Goal: Task Accomplishment & Management: Manage account settings

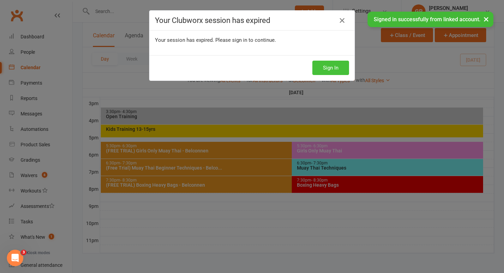
click at [327, 72] on button "Sign In" at bounding box center [330, 68] width 37 height 14
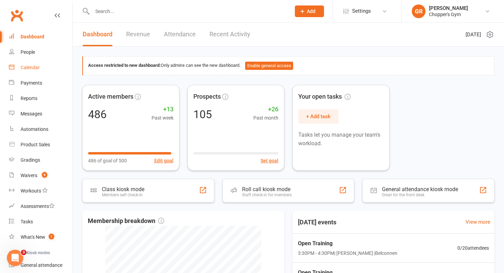
click at [30, 66] on div "Calendar" at bounding box center [30, 67] width 19 height 5
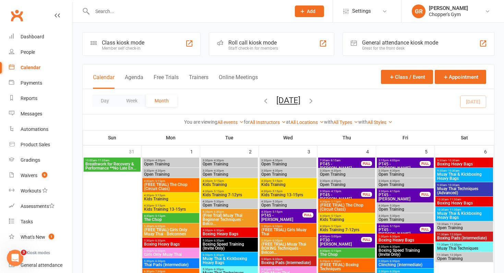
click at [30, 66] on div "Calendar" at bounding box center [31, 67] width 20 height 5
click at [308, 121] on link "All Locations" at bounding box center [308, 122] width 34 height 5
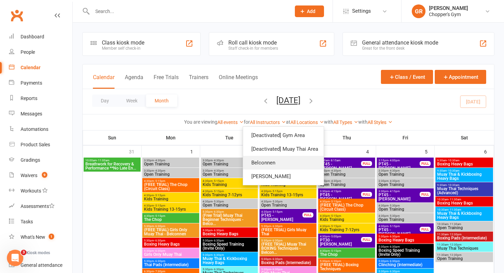
click at [295, 164] on link "Belconnen" at bounding box center [283, 163] width 81 height 14
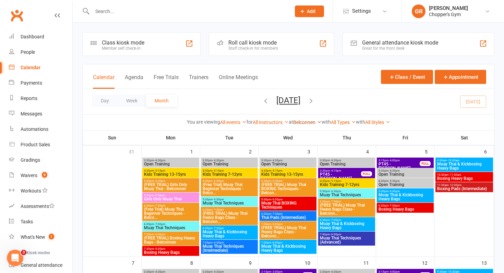
click at [304, 122] on link "Belconnen" at bounding box center [307, 122] width 28 height 5
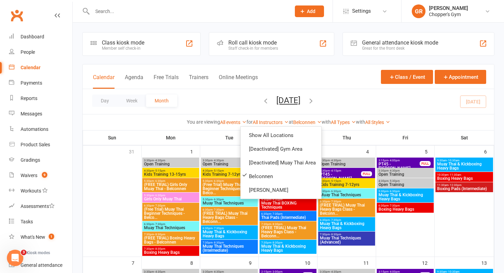
click at [384, 115] on div "You are viewing All events All events Empty events Full events Non-empty events…" at bounding box center [289, 122] width 412 height 16
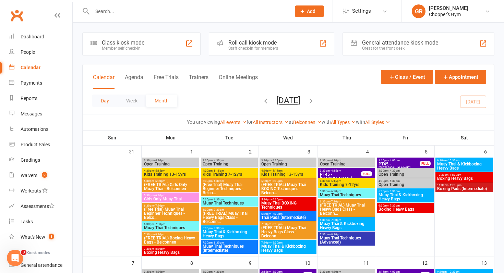
click at [108, 101] on button "Day" at bounding box center [104, 101] width 25 height 12
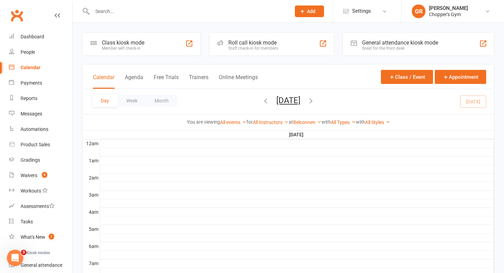
click at [276, 102] on button "Monday, Sep 15, 2025" at bounding box center [288, 101] width 24 height 10
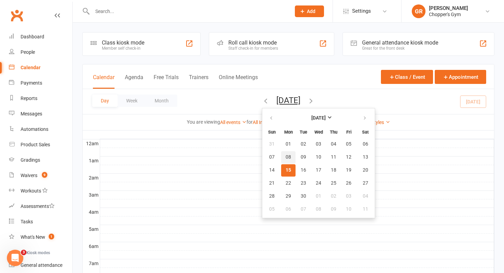
click at [281, 162] on button "08" at bounding box center [288, 157] width 14 height 12
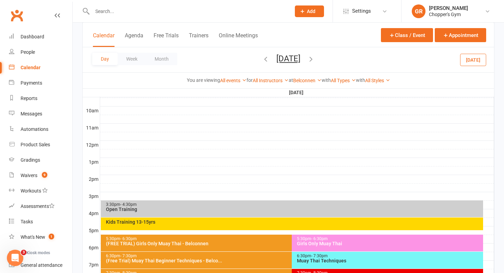
scroll to position [297, 0]
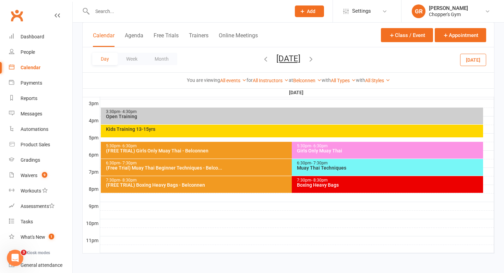
click at [240, 129] on div "Kids Training 13-15yrs" at bounding box center [294, 129] width 377 height 5
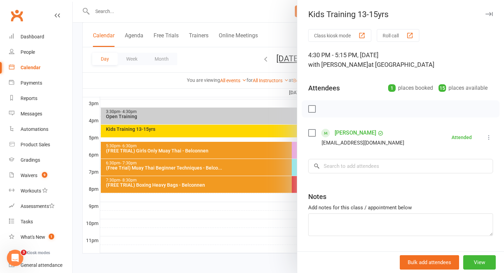
click at [240, 129] on div at bounding box center [288, 136] width 431 height 273
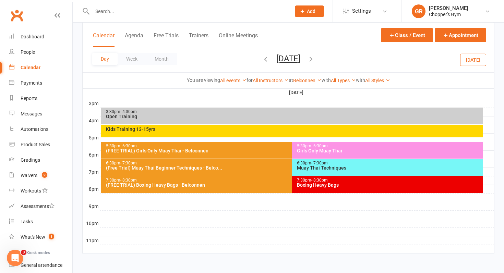
click at [276, 133] on div "Kids Training 13-15yrs" at bounding box center [292, 131] width 383 height 13
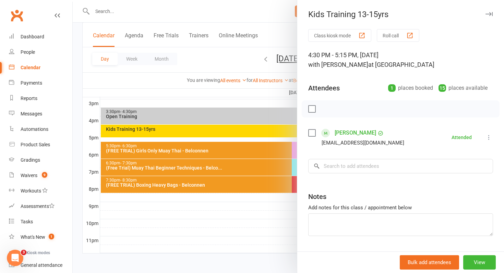
click at [240, 116] on div at bounding box center [288, 136] width 431 height 273
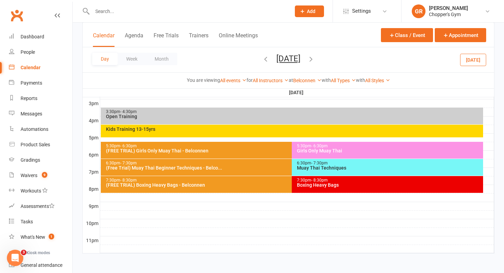
click at [240, 116] on div "Open Training" at bounding box center [294, 116] width 377 height 5
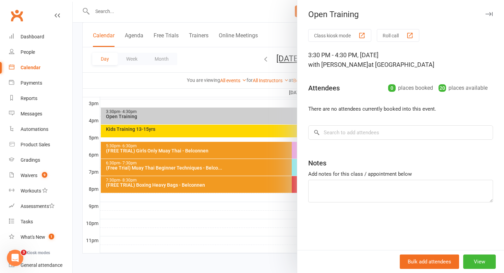
click at [86, 119] on div at bounding box center [288, 136] width 431 height 273
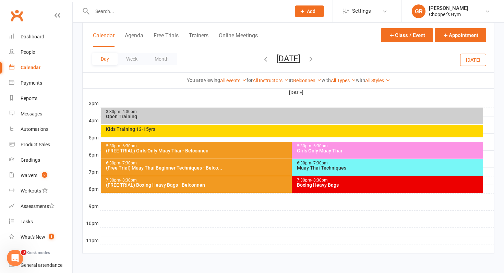
click at [82, 119] on div "3:30pm - 4:30pm Open Training Kids Training 13-15yrs 5:30pm - 6:30pm (FREE TRIA…" at bounding box center [288, 43] width 412 height 421
click at [110, 8] on input "text" at bounding box center [188, 12] width 196 height 10
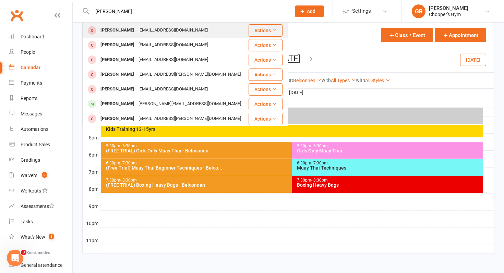
type input "Jasonh smith"
click at [137, 26] on div "jasonsmith205@gmail.com" at bounding box center [174, 30] width 74 height 10
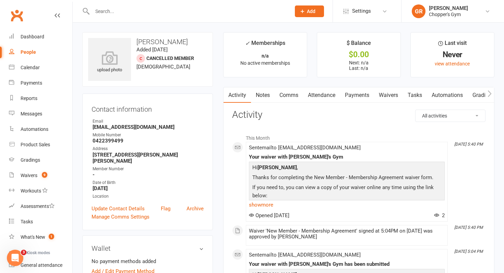
click at [83, 105] on div "Contact information Owner Email jasonsmith205@gmail.com Mobile Number 042239949…" at bounding box center [147, 162] width 131 height 137
click at [392, 94] on link "Waivers" at bounding box center [388, 95] width 29 height 16
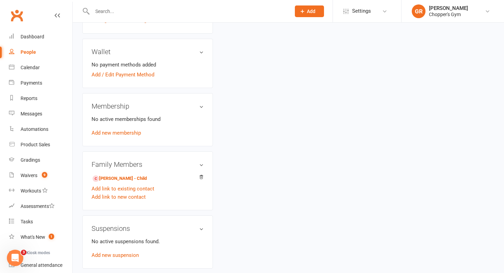
scroll to position [197, 0]
drag, startPoint x: 151, startPoint y: 171, endPoint x: 110, endPoint y: 173, distance: 40.9
click at [110, 173] on li "Jasmine Smith - Child" at bounding box center [148, 178] width 112 height 10
click at [184, 193] on div "Add link to new contact" at bounding box center [148, 197] width 112 height 8
drag, startPoint x: 102, startPoint y: 163, endPoint x: 131, endPoint y: 171, distance: 30.0
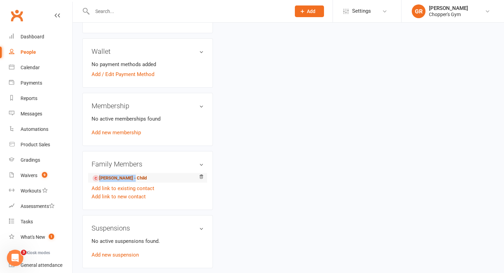
click at [131, 171] on div "Family Members Jasmine Smith - Child Add link to existing contact Add link to n…" at bounding box center [147, 180] width 131 height 59
copy link "Jasmine Smith"
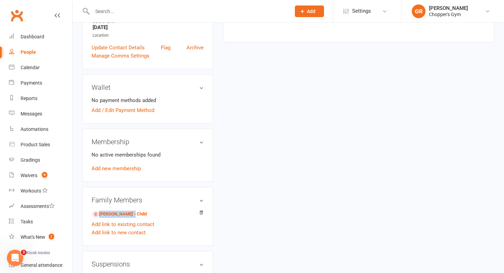
scroll to position [162, 0]
click at [121, 158] on div "No active memberships found Add new membership" at bounding box center [148, 162] width 112 height 22
click at [115, 165] on link "Add new membership" at bounding box center [116, 168] width 49 height 6
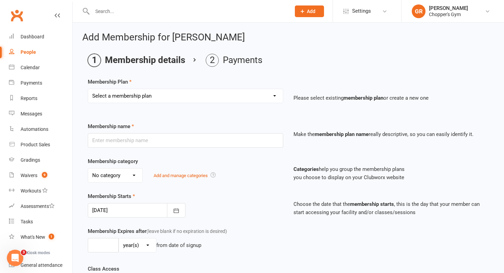
click at [162, 101] on select "Select a membership plan Create new Membership Plan Staff Membership Ongoing Un…" at bounding box center [185, 96] width 195 height 14
select select "11"
click at [88, 89] on select "Select a membership plan Create new Membership Plan Staff Membership Ongoing Un…" at bounding box center [185, 96] width 195 height 14
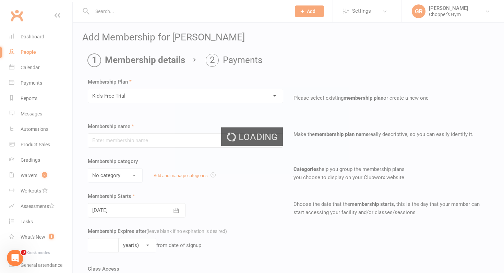
type input "Kid's Free Trial"
select select "2"
type input "0"
type input "1"
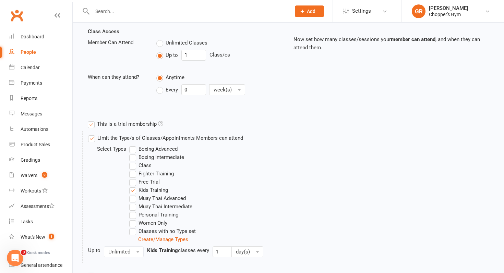
scroll to position [319, 0]
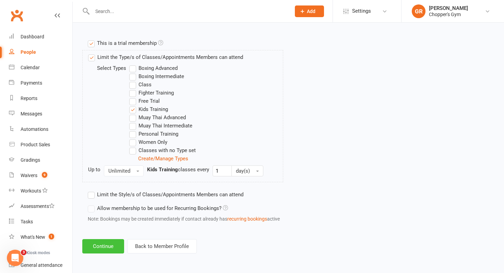
click at [108, 248] on button "Continue" at bounding box center [103, 246] width 42 height 14
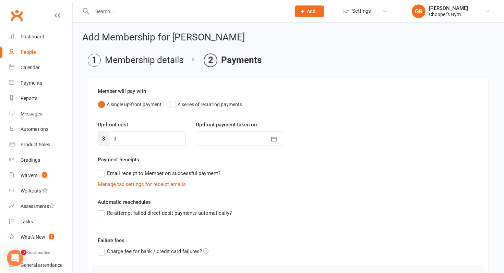
scroll to position [73, 0]
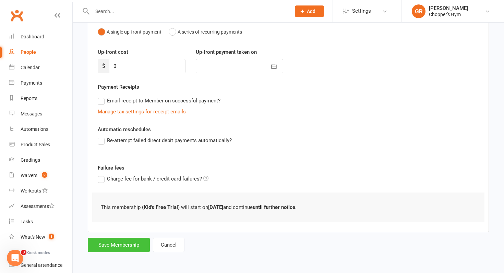
click at [110, 245] on button "Save Membership" at bounding box center [119, 245] width 62 height 14
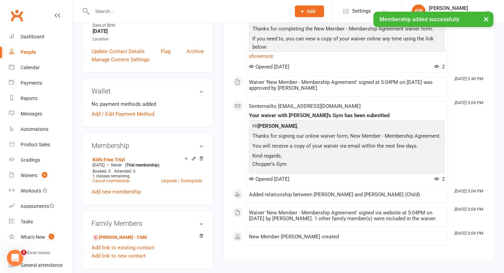
scroll to position [165, 0]
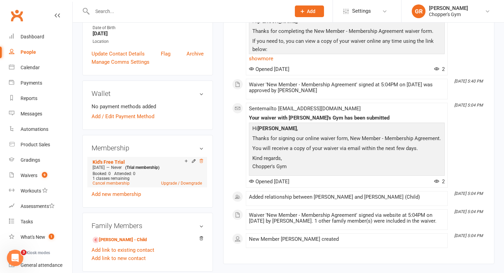
click at [200, 159] on icon at bounding box center [201, 161] width 5 height 5
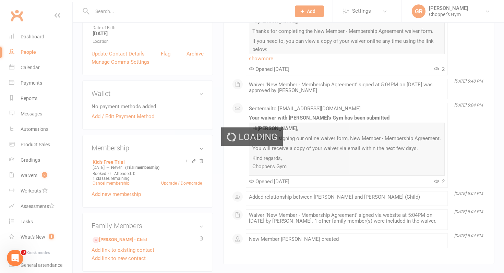
scroll to position [161, 0]
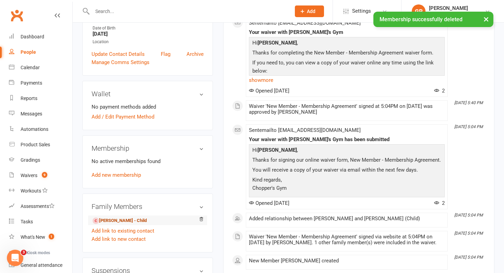
click at [112, 217] on link "Jasmine Smith - Child" at bounding box center [120, 220] width 54 height 7
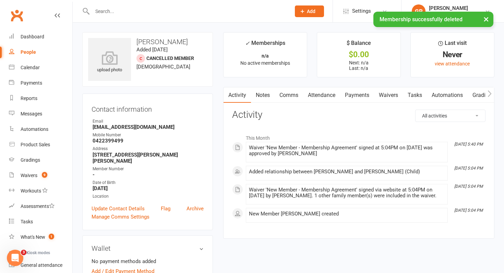
click at [393, 96] on link "Waivers" at bounding box center [388, 95] width 29 height 16
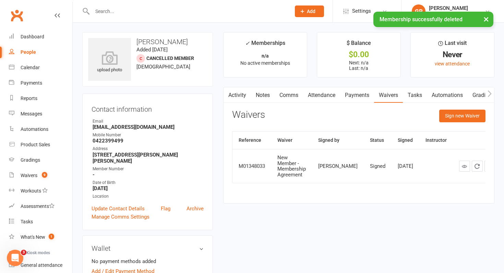
click at [393, 96] on link "Waivers" at bounding box center [388, 95] width 29 height 16
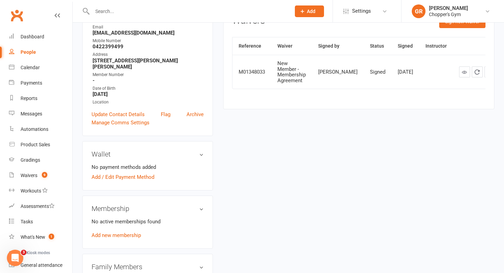
scroll to position [113, 0]
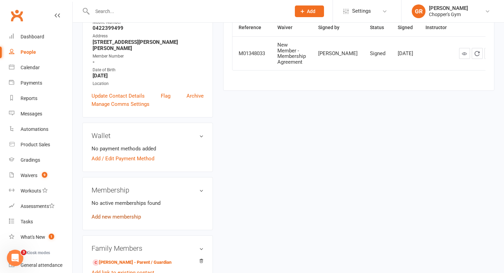
click at [94, 214] on link "Add new membership" at bounding box center [116, 217] width 49 height 6
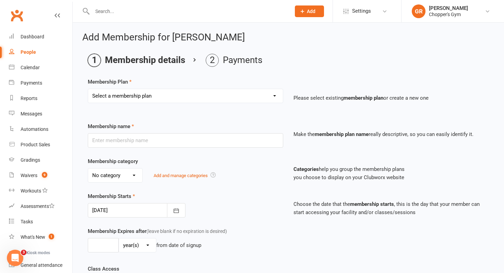
click at [183, 100] on select "Select a membership plan Create new Membership Plan Staff Membership Ongoing Un…" at bounding box center [185, 96] width 195 height 14
select select "11"
click at [88, 89] on select "Select a membership plan Create new Membership Plan Staff Membership Ongoing Un…" at bounding box center [185, 96] width 195 height 14
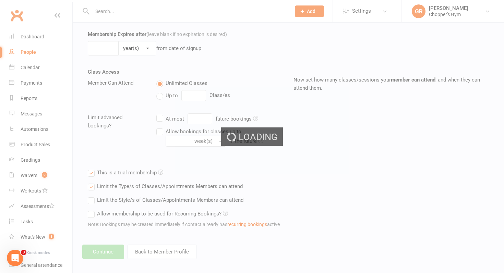
type input "Kid's Free Trial"
select select "2"
type input "0"
type input "1"
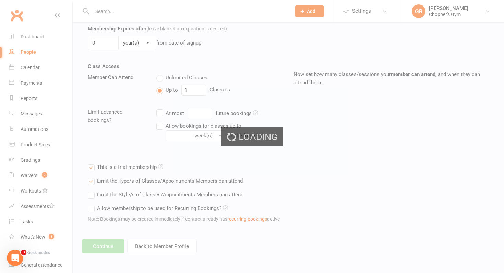
scroll to position [319, 0]
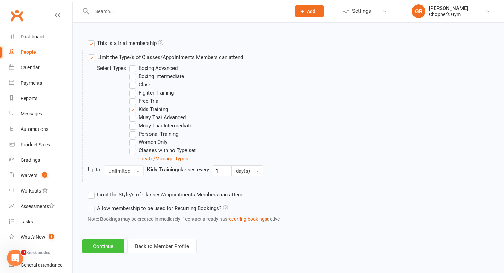
click at [110, 252] on button "Continue" at bounding box center [103, 246] width 42 height 14
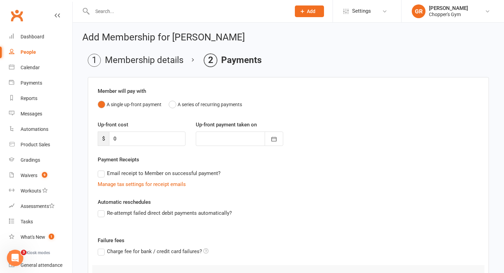
scroll to position [73, 0]
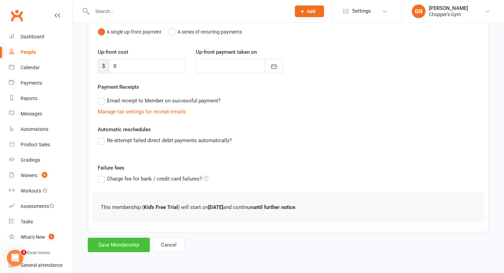
click at [119, 241] on button "Save Membership" at bounding box center [119, 245] width 62 height 14
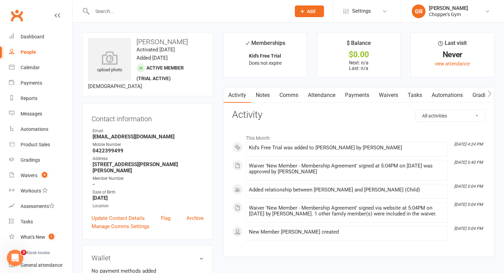
click at [360, 95] on link "Payments" at bounding box center [357, 95] width 34 height 16
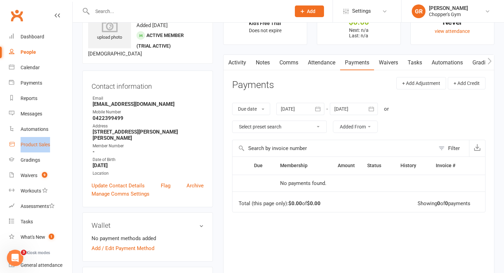
scroll to position [32, 0]
click at [393, 57] on link "Waivers" at bounding box center [388, 63] width 29 height 16
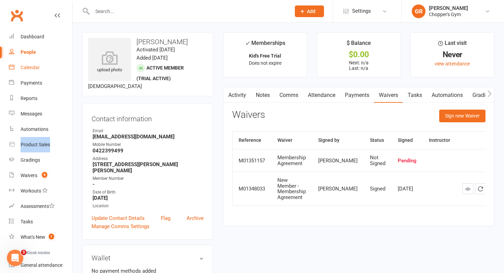
click at [40, 64] on link "Calendar" at bounding box center [40, 67] width 63 height 15
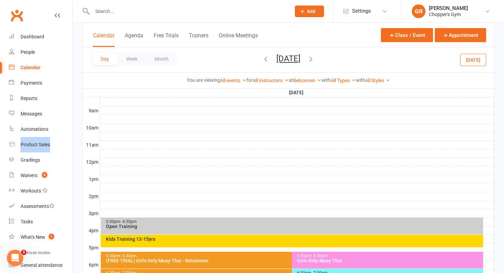
scroll to position [297, 0]
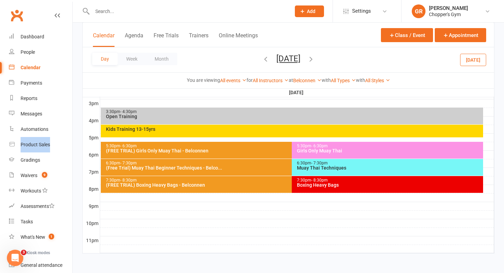
click at [374, 132] on div "Kids Training 13-15yrs" at bounding box center [292, 131] width 383 height 13
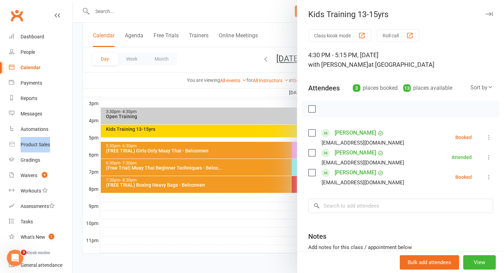
click at [489, 179] on icon at bounding box center [489, 177] width 7 height 7
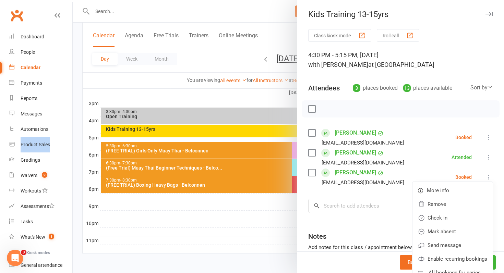
click at [489, 140] on icon at bounding box center [489, 137] width 7 height 7
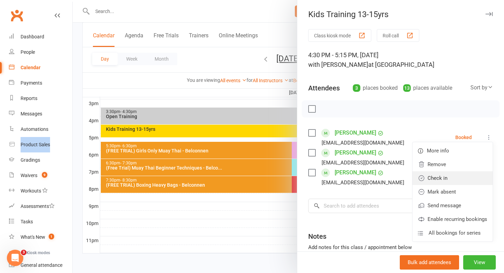
click at [466, 174] on link "Check in" at bounding box center [453, 178] width 80 height 14
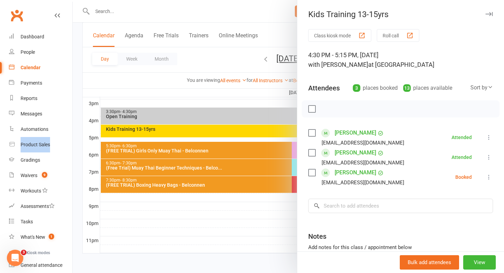
click at [368, 174] on link "[PERSON_NAME]" at bounding box center [356, 172] width 42 height 11
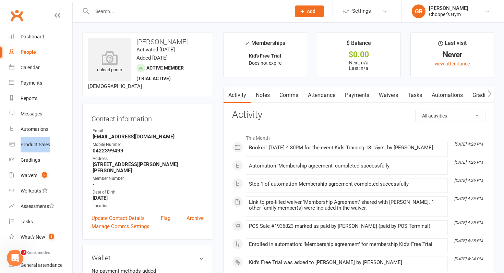
click at [391, 92] on link "Waivers" at bounding box center [388, 95] width 29 height 16
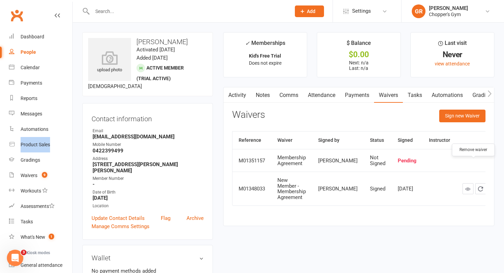
click at [490, 164] on icon "button" at bounding box center [493, 161] width 6 height 6
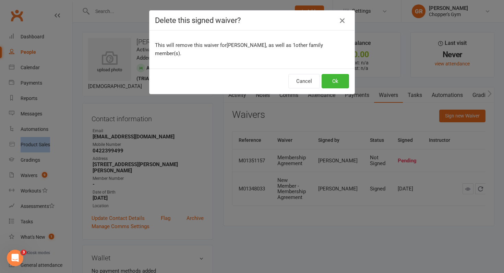
click at [341, 25] on button "button" at bounding box center [342, 20] width 11 height 11
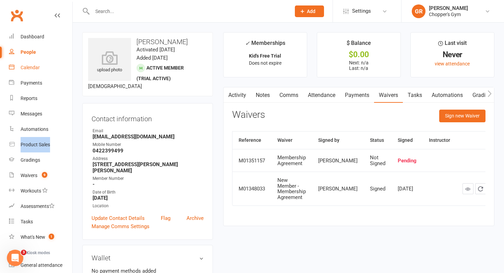
click at [49, 61] on link "Calendar" at bounding box center [40, 67] width 63 height 15
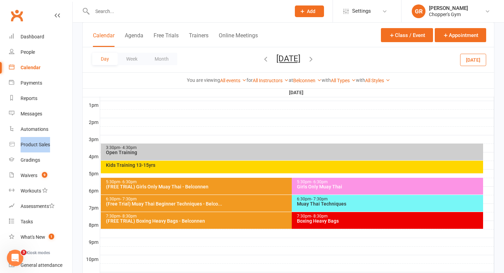
scroll to position [297, 0]
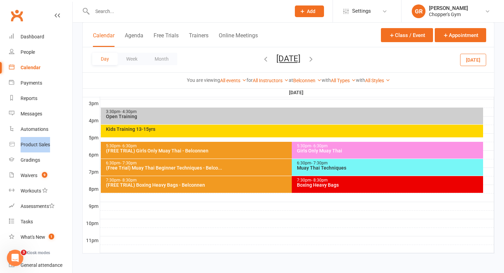
click at [344, 127] on div "Kids Training 13-15yrs" at bounding box center [294, 129] width 377 height 5
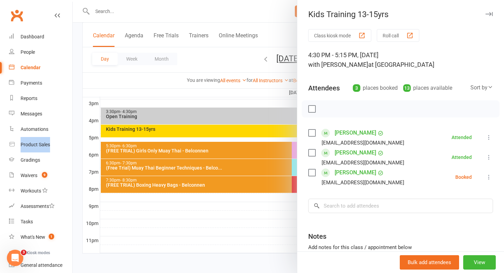
click at [487, 178] on icon at bounding box center [489, 177] width 7 height 7
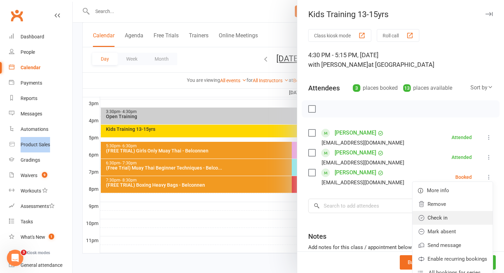
click at [458, 222] on link "Check in" at bounding box center [453, 218] width 80 height 14
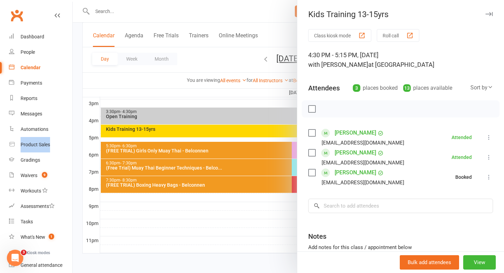
click at [489, 177] on icon at bounding box center [489, 177] width 7 height 7
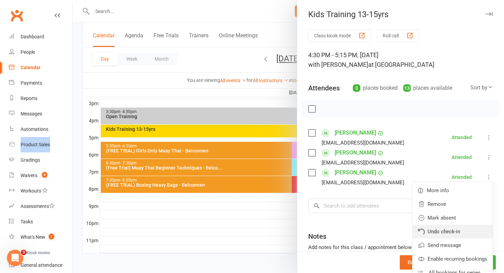
click at [453, 228] on link "Undo check-in" at bounding box center [453, 232] width 80 height 14
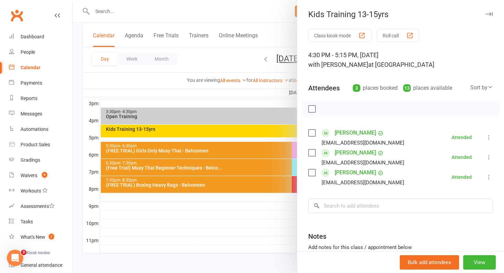
click at [225, 195] on div at bounding box center [288, 136] width 431 height 273
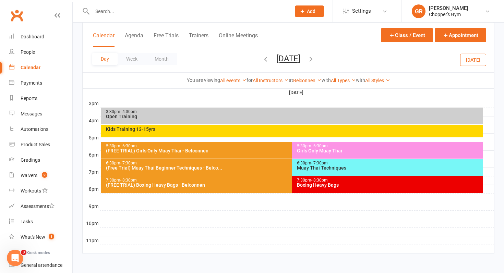
click at [278, 145] on div "5:30pm - 6:30pm" at bounding box center [291, 146] width 370 height 4
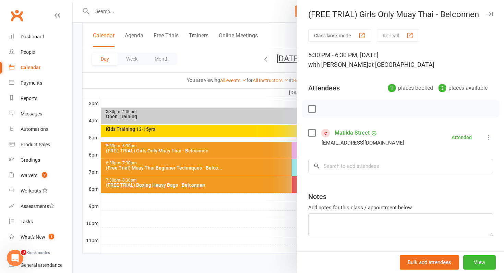
click at [278, 145] on div at bounding box center [288, 136] width 431 height 273
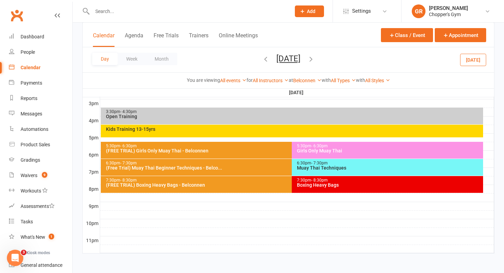
click at [278, 145] on div "5:30pm - 6:30pm" at bounding box center [291, 146] width 370 height 4
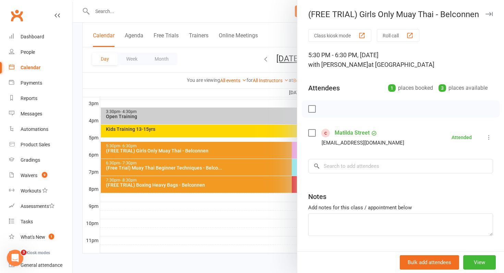
click at [278, 145] on div at bounding box center [288, 136] width 431 height 273
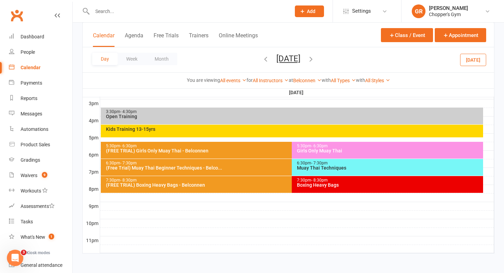
click at [330, 155] on div "5:30pm - 6:30pm Girls Only Muay Thai" at bounding box center [387, 150] width 191 height 17
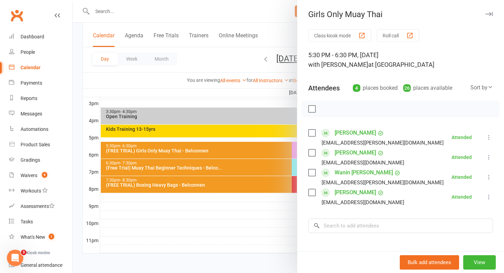
click at [253, 167] on div at bounding box center [288, 136] width 431 height 273
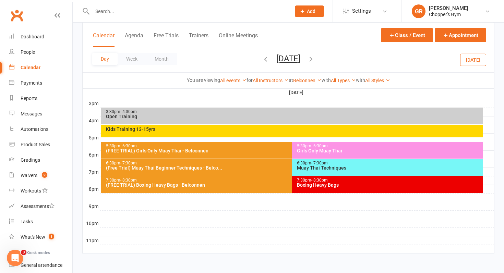
click at [253, 167] on div "(Free Trial) Muay Thai Beginner Techniques - Belco..." at bounding box center [291, 168] width 370 height 5
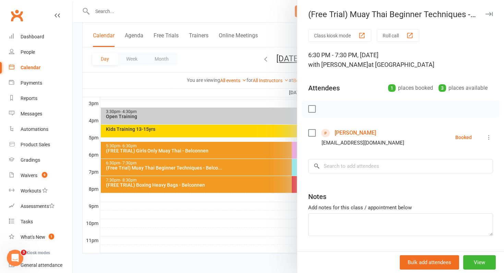
click at [253, 167] on div at bounding box center [288, 136] width 431 height 273
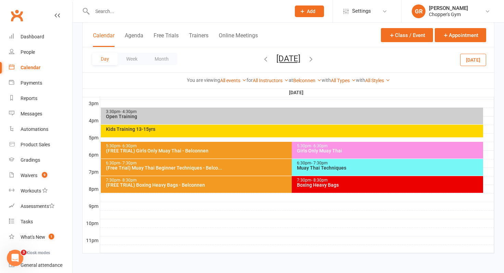
click at [308, 171] on div "6:30pm - 7:30pm Muay Thai Techniques" at bounding box center [387, 167] width 191 height 17
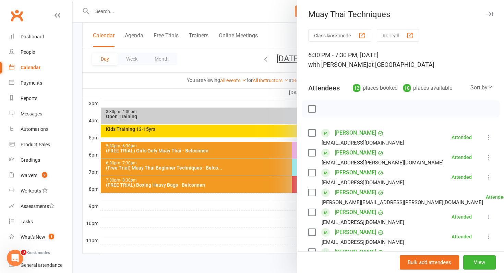
click at [483, 86] on div "Sort by" at bounding box center [482, 87] width 23 height 9
click at [443, 112] on link "First name" at bounding box center [459, 116] width 68 height 14
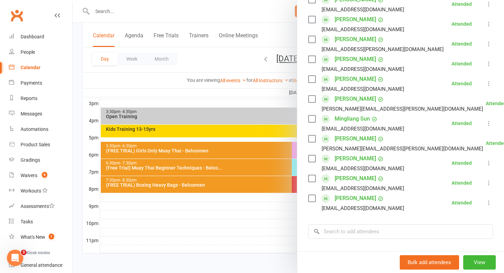
scroll to position [157, 0]
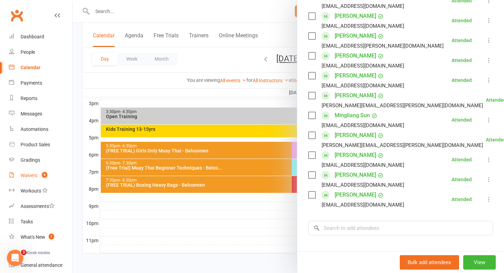
click at [30, 177] on div "Waivers" at bounding box center [29, 175] width 17 height 5
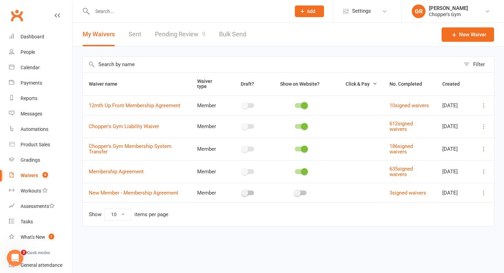
click at [175, 38] on link "Pending Review 9" at bounding box center [180, 35] width 50 height 24
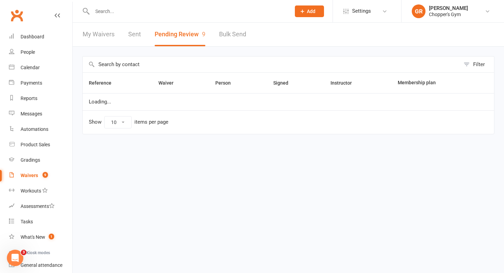
select select "50"
click at [19, 66] on link "Calendar" at bounding box center [40, 67] width 63 height 15
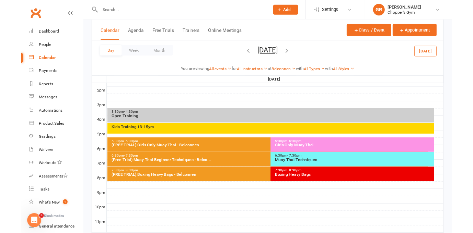
scroll to position [297, 0]
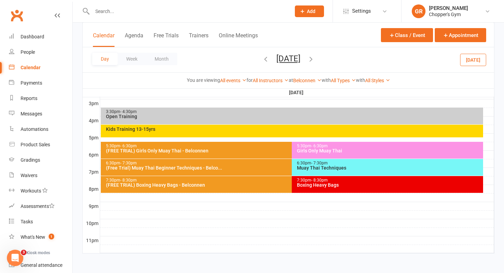
click at [303, 134] on div "Kids Training 13-15yrs" at bounding box center [292, 131] width 383 height 13
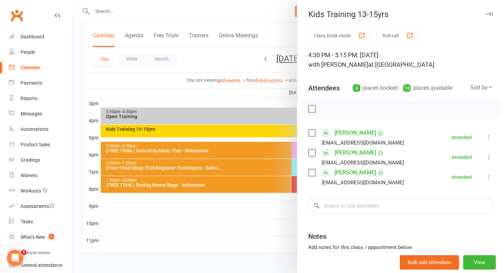
drag, startPoint x: 385, startPoint y: 152, endPoint x: 334, endPoint y: 152, distance: 50.8
click at [334, 152] on div "Jasmine Smith jasonsmith205@gmail.com" at bounding box center [357, 157] width 99 height 20
copy div "Jasmine Smith"
click at [491, 158] on icon at bounding box center [489, 157] width 7 height 7
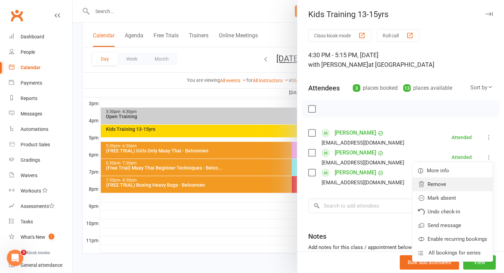
click at [461, 186] on link "Remove" at bounding box center [453, 185] width 80 height 14
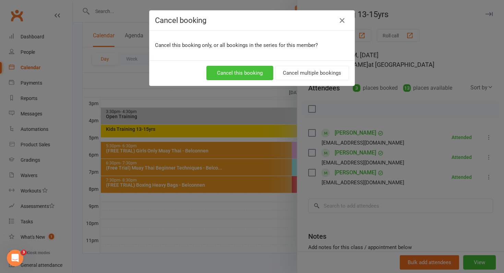
click at [253, 79] on button "Cancel this booking" at bounding box center [239, 73] width 67 height 14
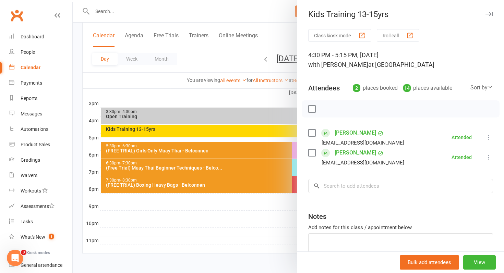
drag, startPoint x: 376, startPoint y: 154, endPoint x: 335, endPoint y: 152, distance: 41.2
click at [335, 152] on div "Mikayla Faundez" at bounding box center [359, 152] width 49 height 11
copy link "Mikayla Faundez"
drag, startPoint x: 368, startPoint y: 134, endPoint x: 334, endPoint y: 129, distance: 33.7
click at [333, 130] on li "James Kennedy morganangela15@yahoo.com Attended More info Remove Mark absent Un…" at bounding box center [400, 138] width 185 height 20
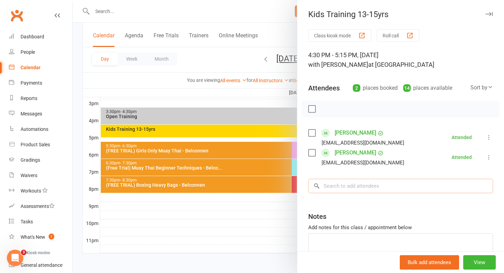
click at [351, 191] on input "search" at bounding box center [400, 186] width 185 height 14
click at [490, 157] on icon at bounding box center [489, 157] width 7 height 7
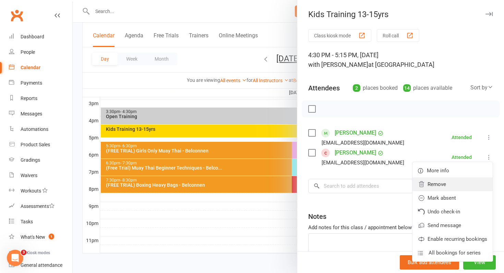
click at [469, 183] on link "Remove" at bounding box center [453, 185] width 80 height 14
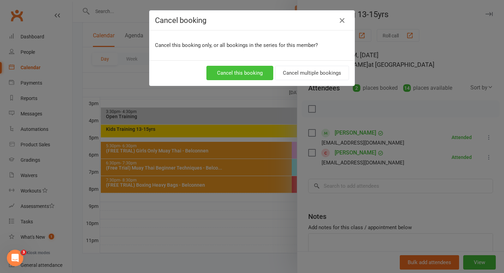
click at [234, 70] on button "Cancel this booking" at bounding box center [239, 73] width 67 height 14
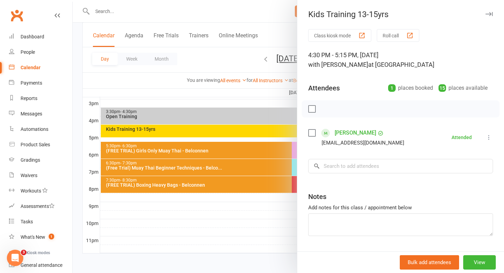
click at [115, 87] on div at bounding box center [288, 136] width 431 height 273
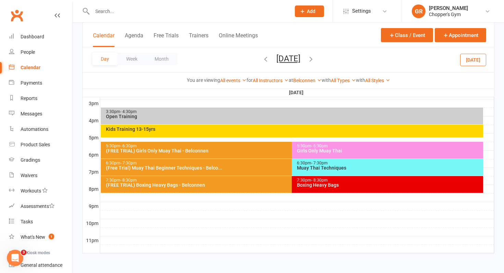
click at [466, 60] on button "Today" at bounding box center [473, 60] width 26 height 12
click at [272, 166] on div "(Free Trial) Muay Thai Beginner Techniques - Belco..." at bounding box center [291, 168] width 370 height 5
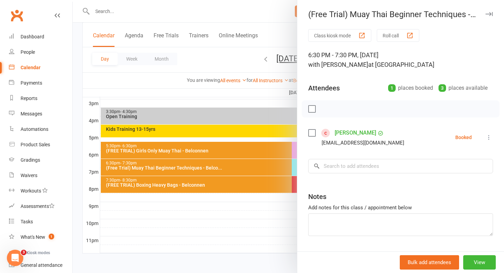
click at [252, 198] on div at bounding box center [288, 136] width 431 height 273
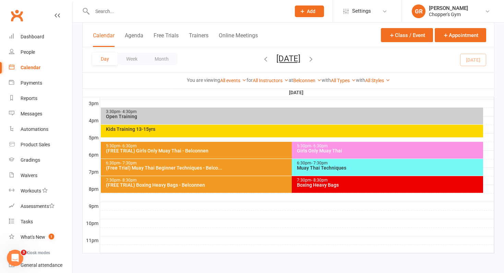
click at [252, 191] on div "7:30pm - 8:30pm (FREE TRIAL) Boxing Heavy Bags - Belconnen" at bounding box center [289, 184] width 376 height 17
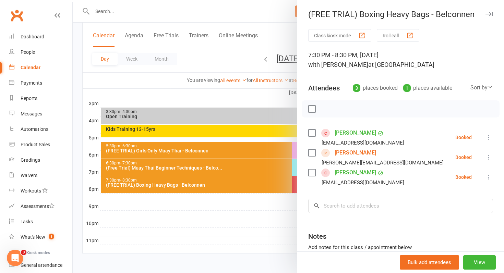
click at [253, 188] on div at bounding box center [288, 136] width 431 height 273
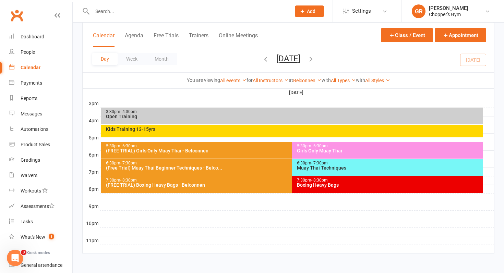
click at [318, 172] on div "6:30pm - 7:30pm Muay Thai Techniques" at bounding box center [387, 167] width 191 height 17
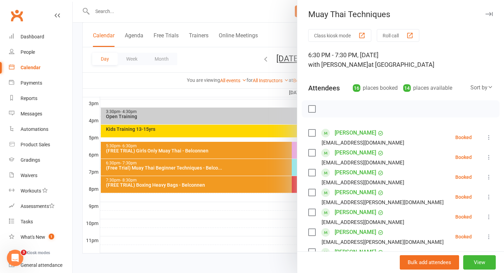
click at [241, 220] on div at bounding box center [288, 136] width 431 height 273
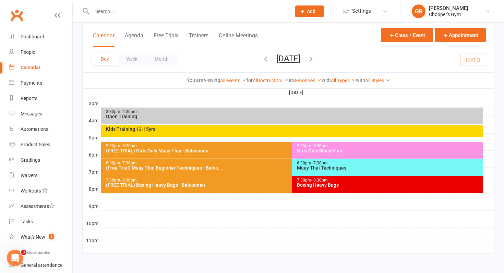
click at [345, 149] on div "Girls Only Muay Thai" at bounding box center [389, 151] width 185 height 5
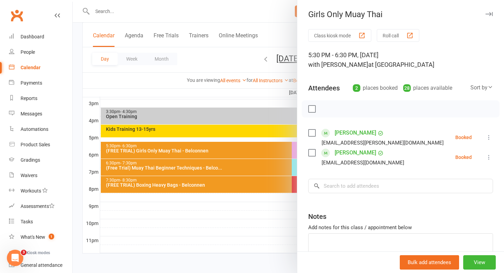
click at [239, 237] on div at bounding box center [288, 136] width 431 height 273
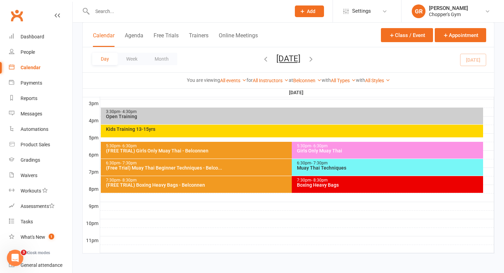
click at [314, 152] on div "Girls Only Muay Thai" at bounding box center [389, 151] width 185 height 5
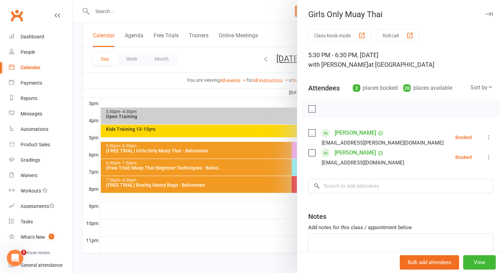
click at [274, 152] on div at bounding box center [288, 136] width 431 height 273
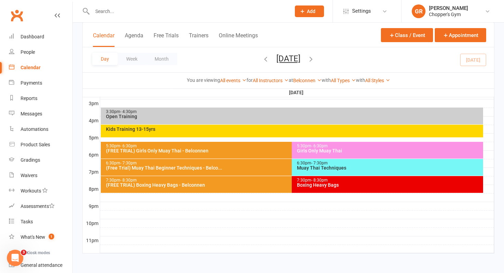
click at [274, 152] on div "(FREE TRIAL) Girls Only Muay Thai - Belconnen" at bounding box center [291, 151] width 370 height 5
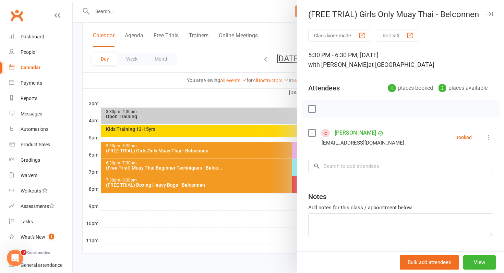
click at [254, 216] on div at bounding box center [288, 136] width 431 height 273
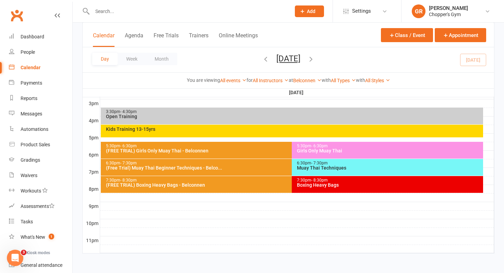
click at [245, 131] on div "Kids Training 13-15yrs" at bounding box center [292, 131] width 383 height 13
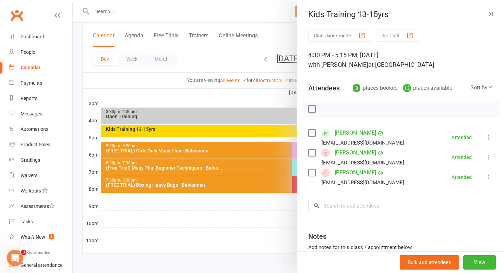
click at [254, 239] on div at bounding box center [288, 136] width 431 height 273
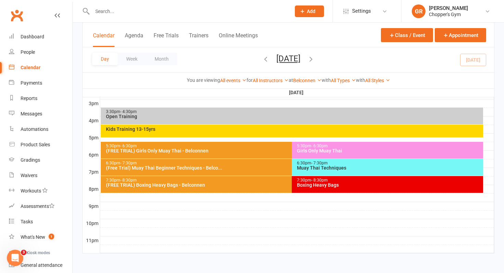
click at [317, 151] on div "Girls Only Muay Thai" at bounding box center [389, 151] width 185 height 5
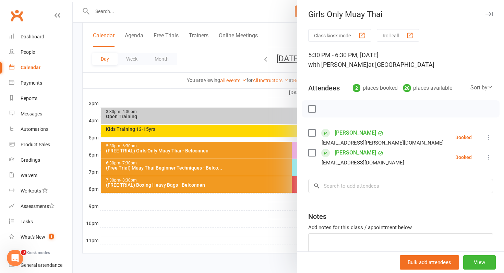
click at [279, 158] on div at bounding box center [288, 136] width 431 height 273
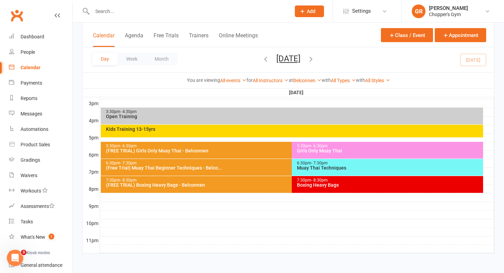
click at [277, 153] on div "(FREE TRIAL) Girls Only Muay Thai - Belconnen" at bounding box center [291, 151] width 370 height 5
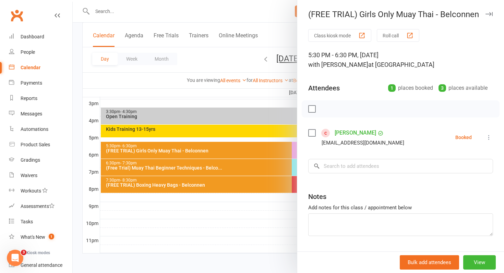
click at [277, 153] on div at bounding box center [288, 136] width 431 height 273
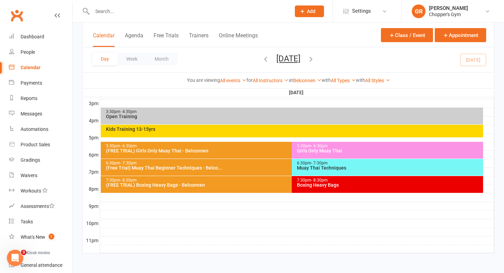
click at [310, 135] on div "Kids Training 13-15yrs" at bounding box center [292, 131] width 383 height 13
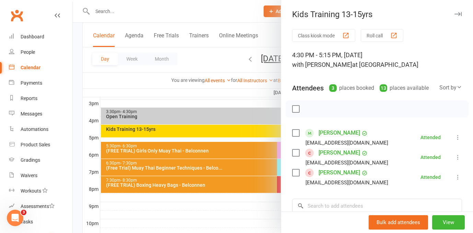
scroll to position [20, 0]
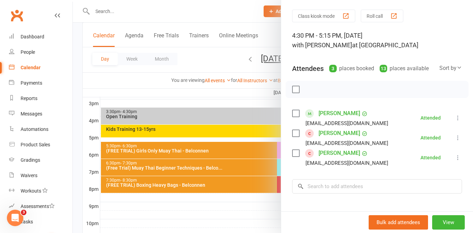
click at [335, 133] on link "Jasmine Smith" at bounding box center [339, 133] width 42 height 11
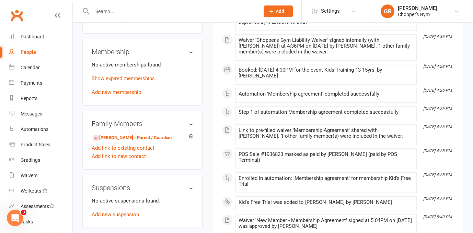
scroll to position [256, 0]
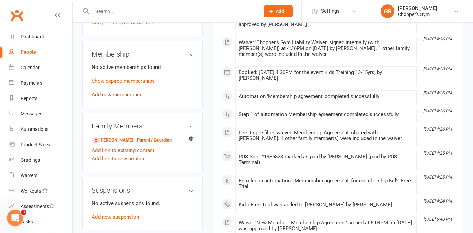
click at [109, 98] on link "Add new membership" at bounding box center [116, 95] width 49 height 6
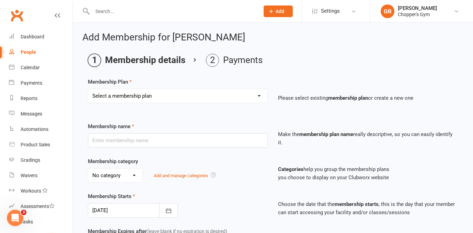
click at [165, 96] on select "Select a membership plan Create new Membership Plan Staff Membership Ongoing Un…" at bounding box center [177, 96] width 179 height 14
select select "7"
click at [88, 89] on select "Select a membership plan Create new Membership Plan Staff Membership Ongoing Un…" at bounding box center [177, 96] width 179 height 14
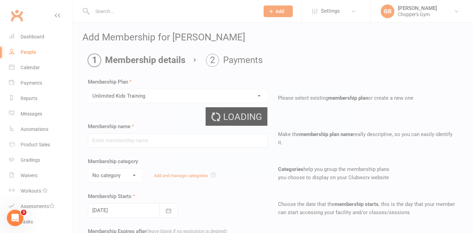
type input "Unlimited Kids Training"
select select "2"
type input "10"
select select "1"
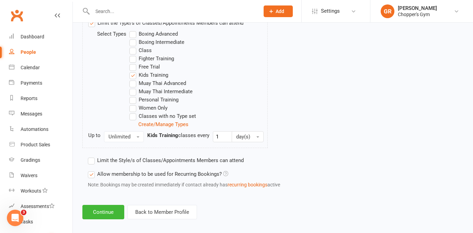
scroll to position [367, 0]
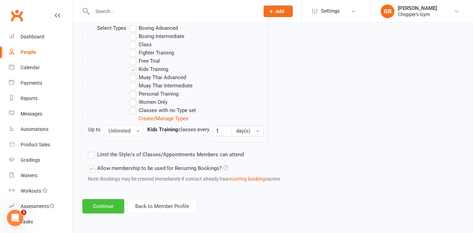
click at [110, 200] on button "Continue" at bounding box center [103, 206] width 42 height 14
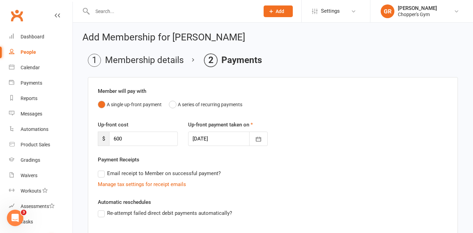
scroll to position [9, 0]
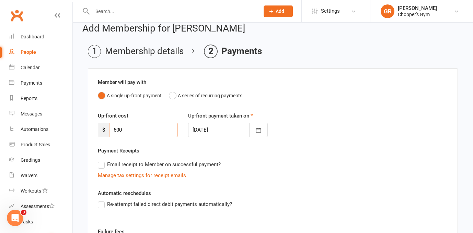
click at [138, 134] on input "600" at bounding box center [143, 130] width 69 height 14
type input "6"
type input "120"
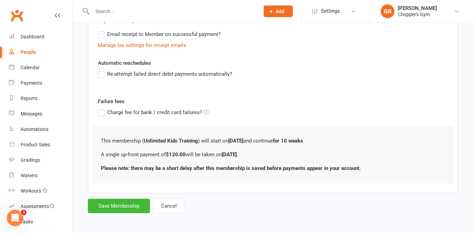
scroll to position [140, 0]
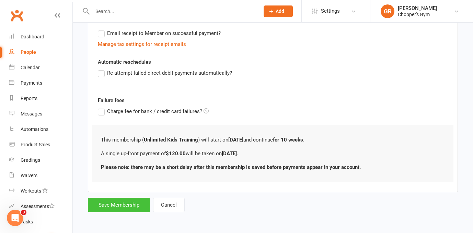
click at [106, 200] on button "Save Membership" at bounding box center [119, 205] width 62 height 14
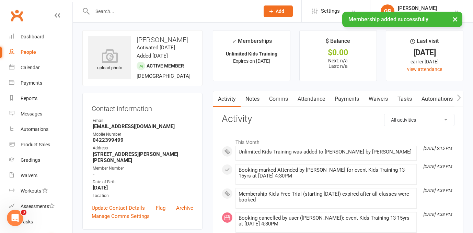
scroll to position [1, 0]
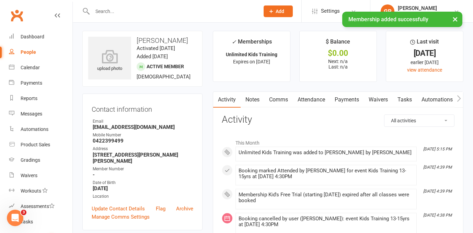
click at [352, 99] on link "Payments" at bounding box center [347, 100] width 34 height 16
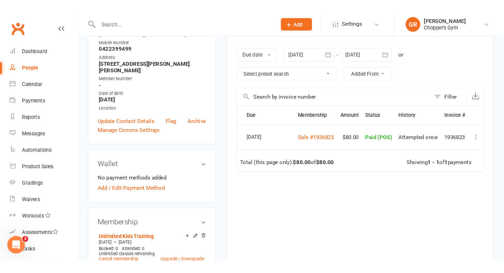
scroll to position [92, 0]
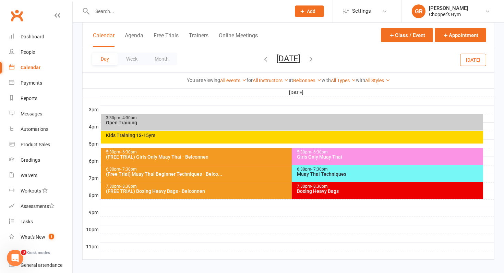
scroll to position [292, 0]
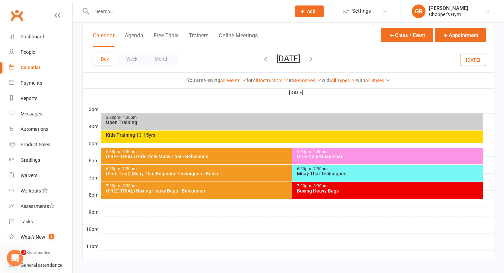
click at [252, 135] on div "Kids Training 13-15yrs" at bounding box center [294, 135] width 377 height 5
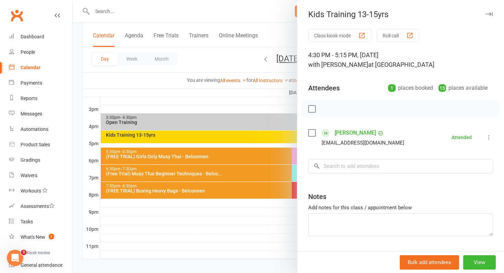
click at [487, 139] on icon at bounding box center [489, 137] width 7 height 7
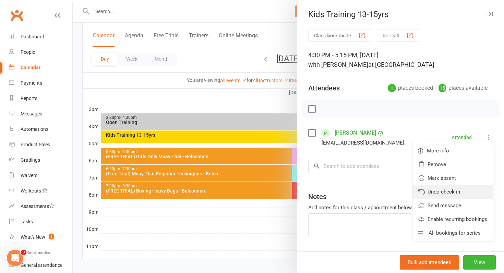
click at [450, 191] on link "Undo check-in" at bounding box center [453, 192] width 80 height 14
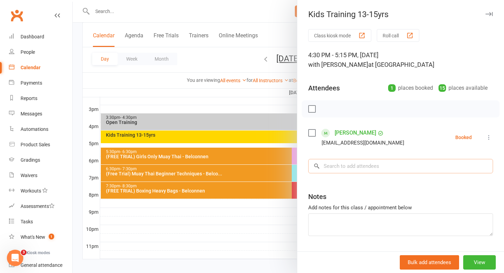
click at [330, 163] on input "search" at bounding box center [400, 166] width 185 height 14
paste input "Jasmine Smith"
type input "Jasmine Smith"
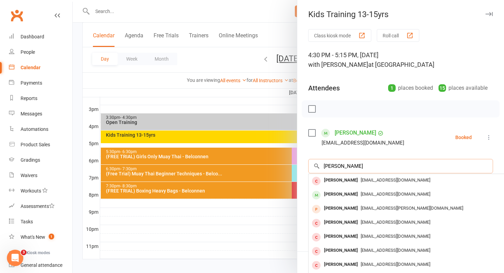
click at [486, 167] on input "Jasmine Smith" at bounding box center [400, 166] width 185 height 14
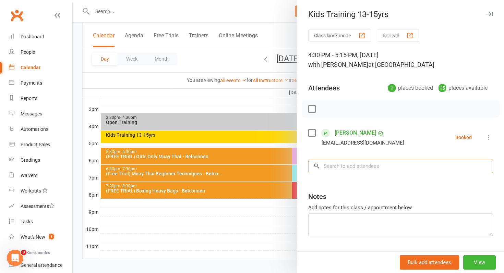
paste input "Jasmine Smith"
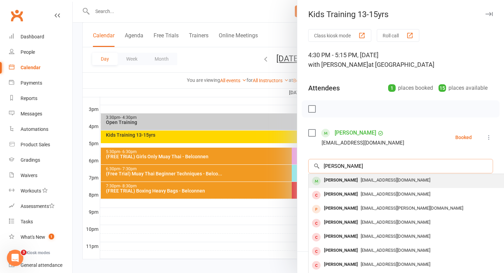
type input "Jasmine Smith"
click at [346, 180] on div "Jasmine Smith" at bounding box center [340, 181] width 39 height 10
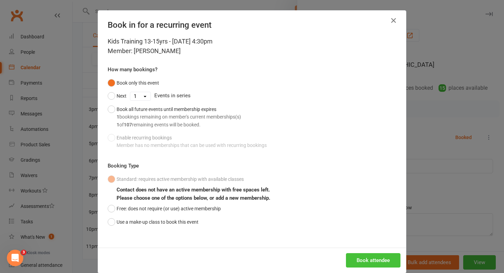
click at [382, 260] on button "Book attendee" at bounding box center [373, 260] width 55 height 14
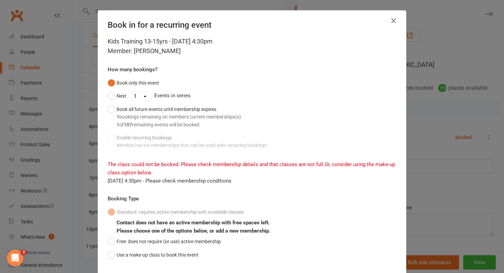
click at [396, 22] on icon "button" at bounding box center [394, 20] width 8 height 8
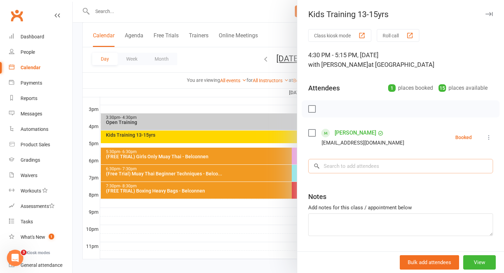
click at [355, 173] on input "search" at bounding box center [400, 166] width 185 height 14
paste input "Jasmine Smith"
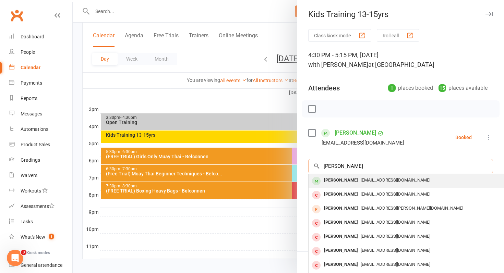
type input "Jasmine Smith"
click at [348, 185] on div "Jasmine Smith" at bounding box center [340, 181] width 39 height 10
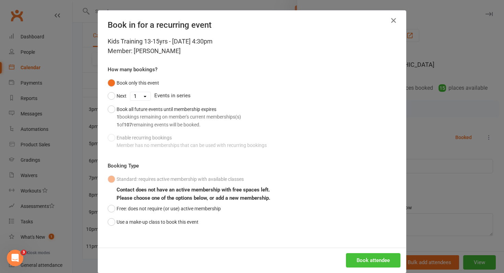
click at [357, 259] on button "Book attendee" at bounding box center [373, 260] width 55 height 14
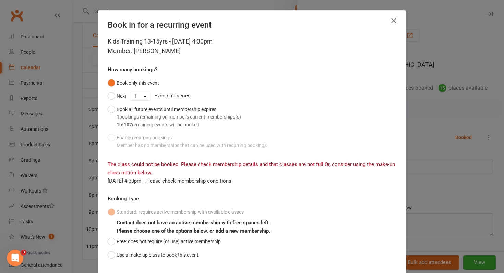
click at [395, 21] on icon "button" at bounding box center [394, 20] width 8 height 8
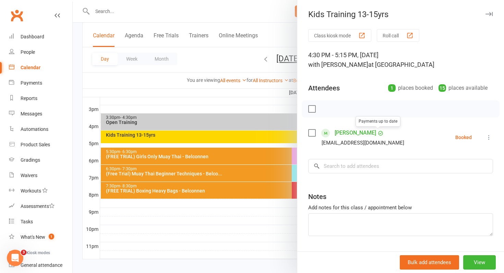
click at [365, 133] on link "James Kennedy" at bounding box center [356, 133] width 42 height 11
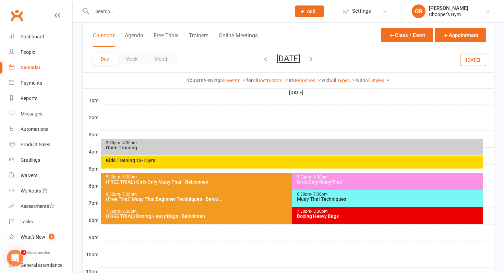
scroll to position [269, 0]
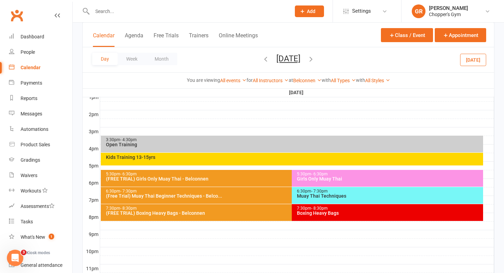
click at [276, 157] on div "Kids Training 13-15yrs" at bounding box center [294, 157] width 377 height 5
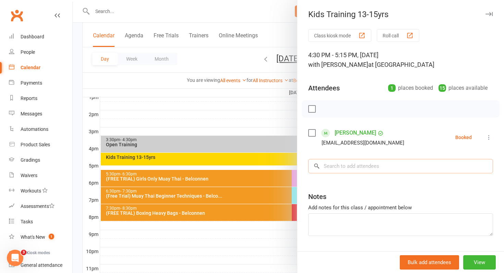
click at [358, 163] on input "search" at bounding box center [400, 166] width 185 height 14
paste input "Jasmine Smith"
type input "Jasmine Smith"
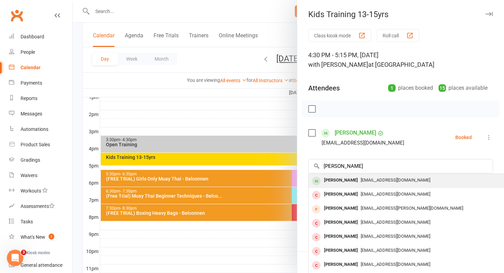
click at [351, 180] on div "Jasmine Smith" at bounding box center [340, 181] width 39 height 10
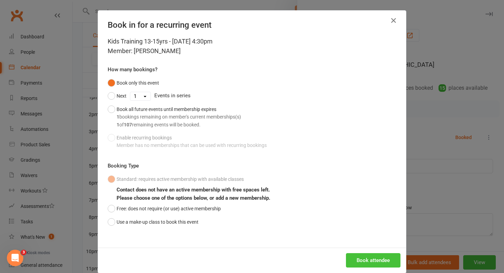
click at [374, 261] on button "Book attendee" at bounding box center [373, 260] width 55 height 14
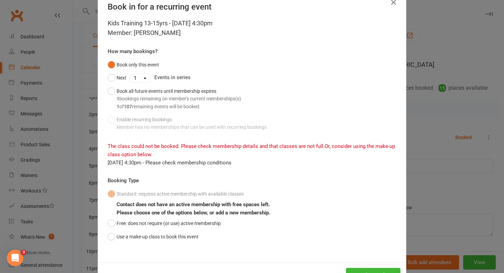
scroll to position [0, 0]
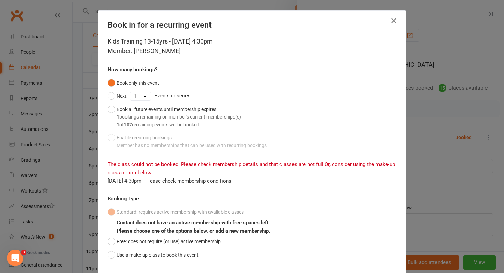
click at [395, 19] on icon "button" at bounding box center [394, 20] width 8 height 8
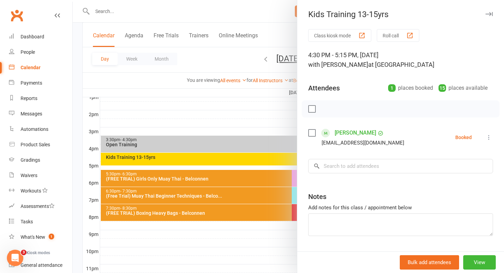
click at [224, 156] on div at bounding box center [288, 136] width 431 height 273
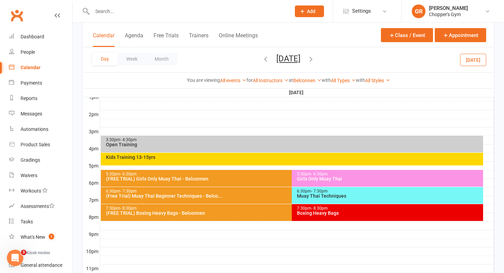
click at [216, 163] on div "Kids Training 13-15yrs" at bounding box center [292, 159] width 383 height 13
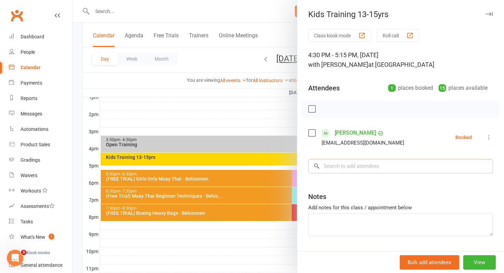
click at [372, 167] on input "search" at bounding box center [400, 166] width 185 height 14
paste input "Jasmine Smith"
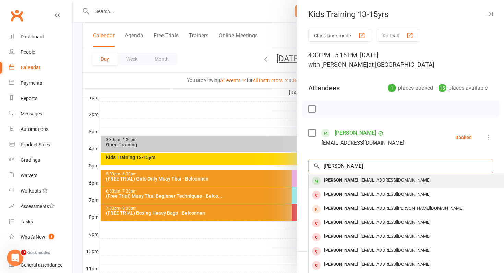
type input "Jasmine Smith"
click at [366, 181] on span "jasonsmith205@gmail.com" at bounding box center [396, 180] width 70 height 5
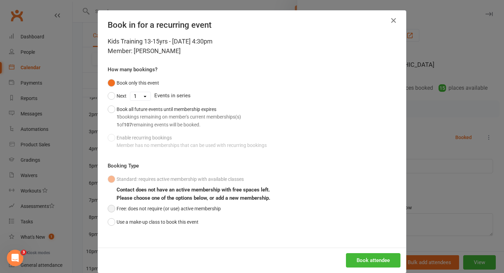
click at [191, 211] on button "Free: does not require (or use) active membership" at bounding box center [164, 208] width 113 height 13
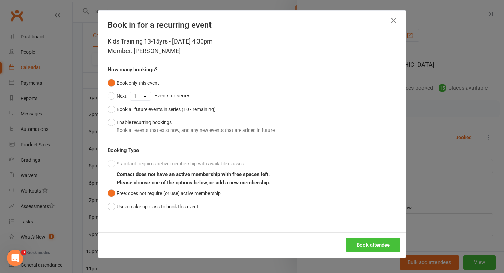
click at [373, 241] on button "Book attendee" at bounding box center [373, 245] width 55 height 14
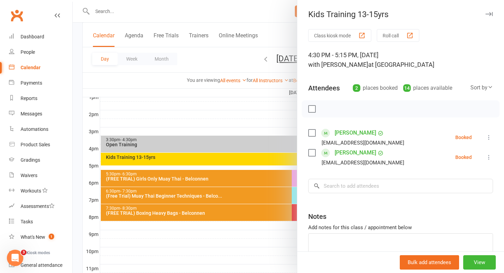
click at [487, 136] on icon at bounding box center [489, 137] width 7 height 7
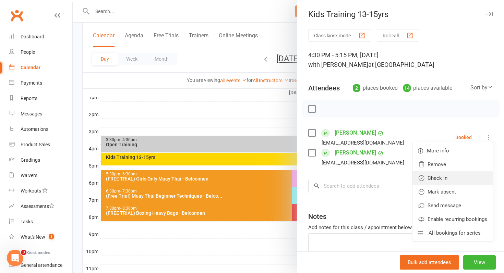
click at [465, 174] on link "Check in" at bounding box center [453, 178] width 80 height 14
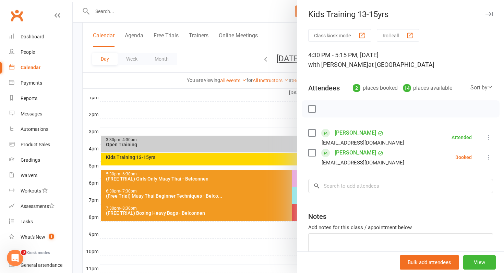
click at [489, 158] on icon at bounding box center [489, 157] width 7 height 7
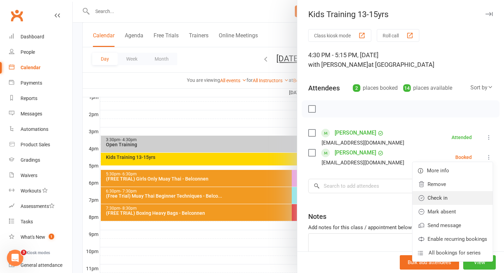
click at [455, 200] on link "Check in" at bounding box center [453, 198] width 80 height 14
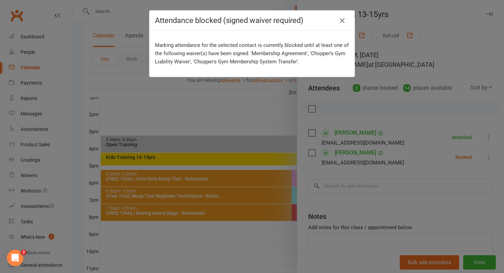
click at [343, 18] on icon "button" at bounding box center [342, 20] width 8 height 8
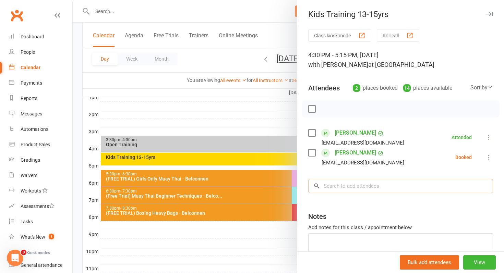
click at [341, 191] on input "search" at bounding box center [400, 186] width 185 height 14
paste input "Mikayla Faundez"
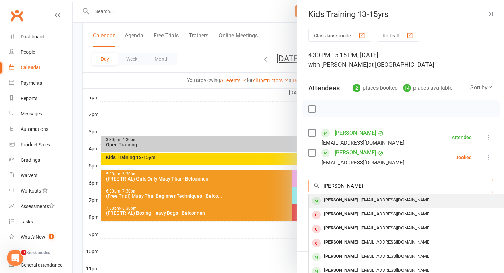
type input "Mikayla Faundez"
click at [338, 201] on div "Mikayla Faundez" at bounding box center [340, 201] width 39 height 10
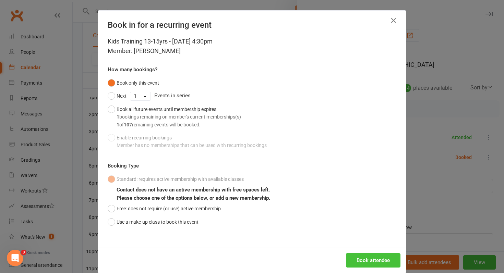
click at [374, 254] on button "Book attendee" at bounding box center [373, 260] width 55 height 14
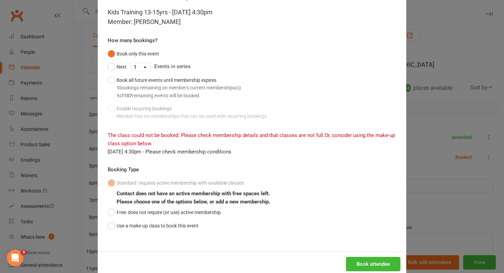
scroll to position [30, 0]
click at [179, 211] on button "Free: does not require (or use) active membership" at bounding box center [164, 211] width 113 height 13
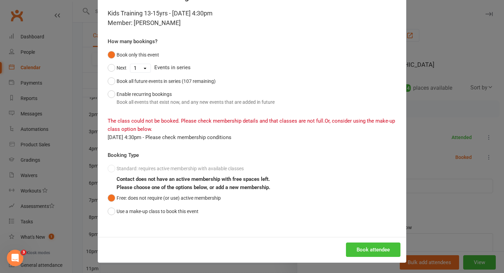
click at [354, 250] on button "Book attendee" at bounding box center [373, 250] width 55 height 14
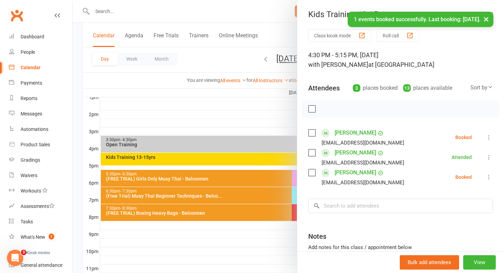
click at [488, 179] on icon at bounding box center [489, 177] width 7 height 7
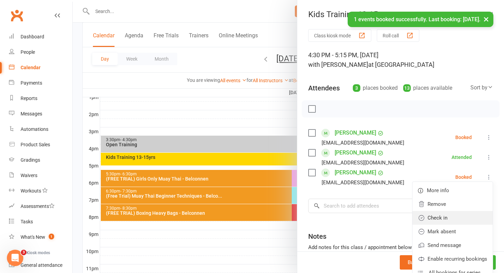
click at [462, 217] on link "Check in" at bounding box center [453, 218] width 80 height 14
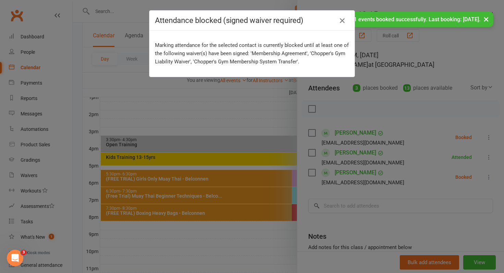
click at [343, 20] on icon "button" at bounding box center [342, 20] width 8 height 8
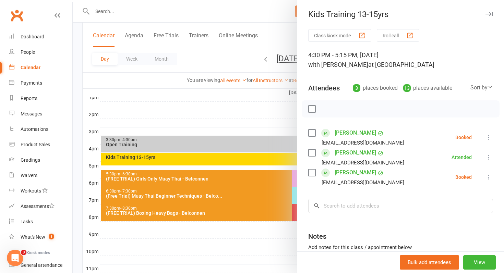
click at [490, 140] on icon at bounding box center [489, 137] width 7 height 7
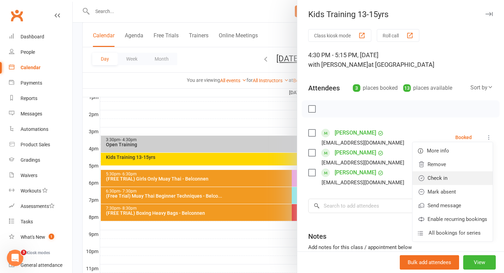
click at [470, 179] on link "Check in" at bounding box center [453, 178] width 80 height 14
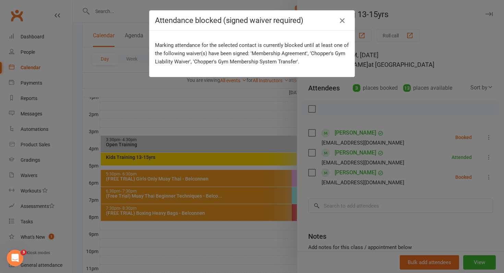
click at [346, 20] on icon "button" at bounding box center [342, 20] width 8 height 8
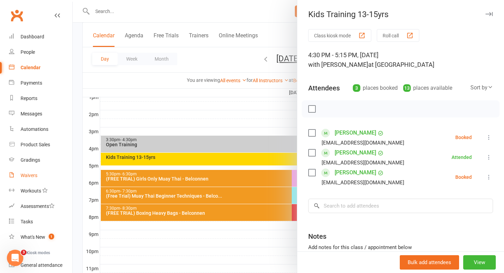
click at [37, 178] on div "Waivers" at bounding box center [29, 175] width 17 height 5
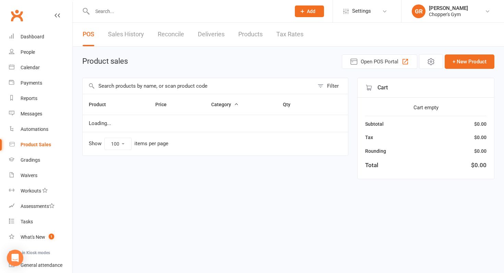
select select "100"
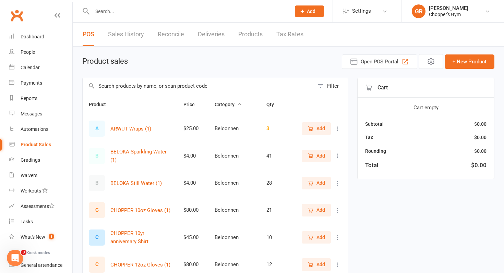
click at [191, 87] on input "text" at bounding box center [199, 86] width 232 height 16
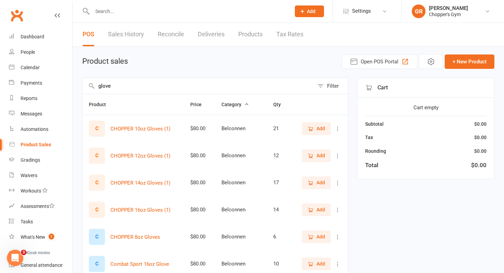
type input "glove"
click at [322, 156] on span "Add" at bounding box center [321, 156] width 9 height 8
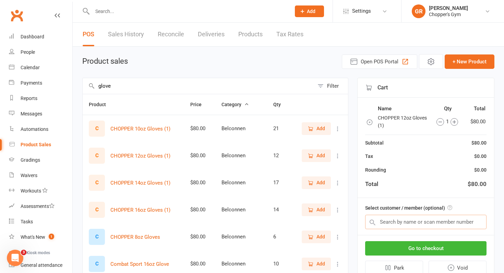
click at [387, 226] on input "text" at bounding box center [425, 222] width 121 height 14
paste input "Jasmine Smith"
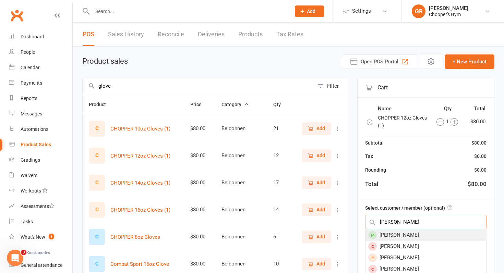
type input "Jasmine Smith"
click at [382, 237] on div "Jasmine Smith" at bounding box center [426, 235] width 121 height 11
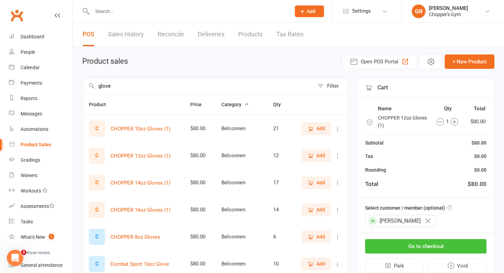
click at [381, 246] on button "Go to checkout" at bounding box center [425, 246] width 121 height 14
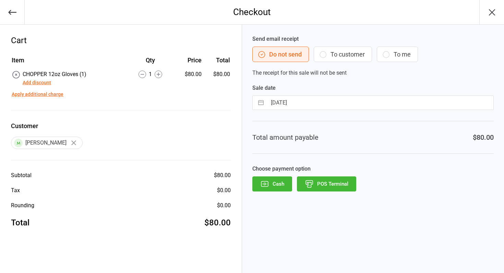
click at [323, 187] on button "POS Terminal" at bounding box center [326, 184] width 59 height 15
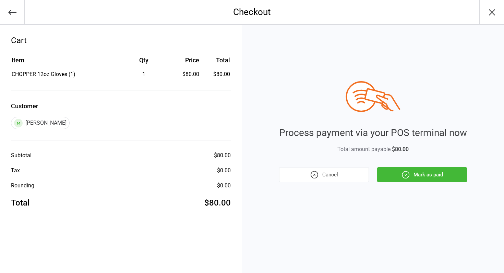
click at [391, 176] on button "Mark as paid" at bounding box center [422, 174] width 90 height 15
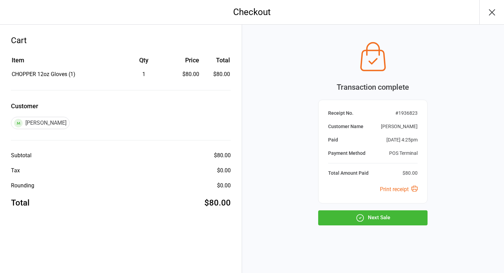
click at [376, 221] on button "Next Sale" at bounding box center [372, 218] width 109 height 15
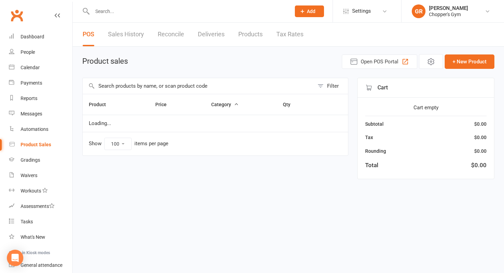
select select "100"
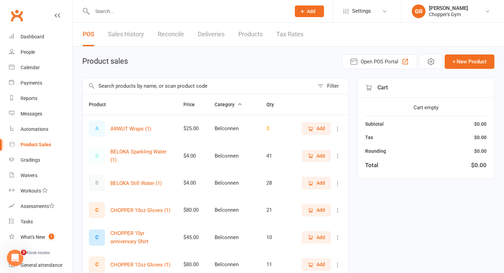
click at [115, 12] on input "text" at bounding box center [188, 12] width 196 height 10
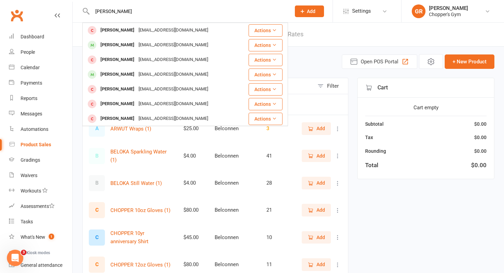
drag, startPoint x: 141, startPoint y: 10, endPoint x: 67, endPoint y: 18, distance: 74.8
click at [67, 2] on header "[PERSON_NAME] [PERSON_NAME] [EMAIL_ADDRESS][DOMAIN_NAME] Actions [PERSON_NAME] …" at bounding box center [252, 2] width 504 height 0
type input "m"
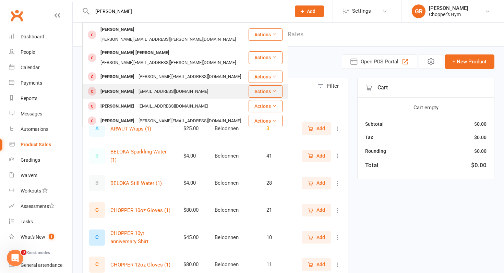
type input "[PERSON_NAME]"
click at [111, 87] on div "[PERSON_NAME]" at bounding box center [117, 92] width 38 height 10
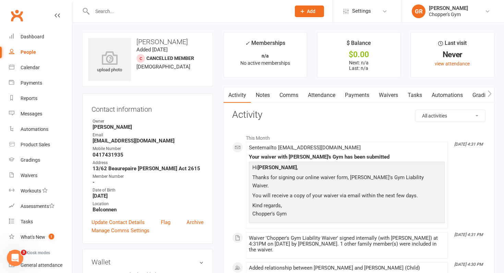
click at [390, 93] on link "Waivers" at bounding box center [388, 95] width 29 height 16
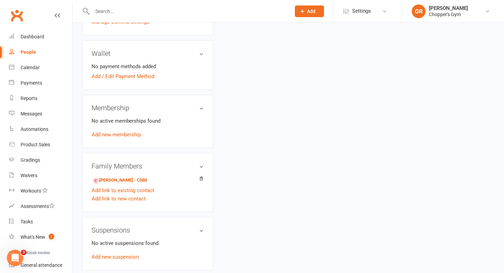
scroll to position [210, 0]
click at [142, 179] on link "[PERSON_NAME] - Child" at bounding box center [120, 179] width 54 height 7
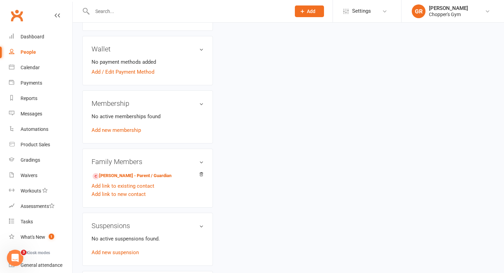
scroll to position [215, 0]
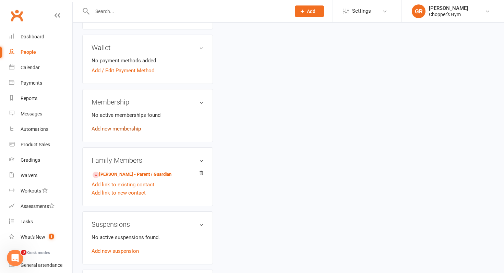
click at [129, 128] on link "Add new membership" at bounding box center [116, 129] width 49 height 6
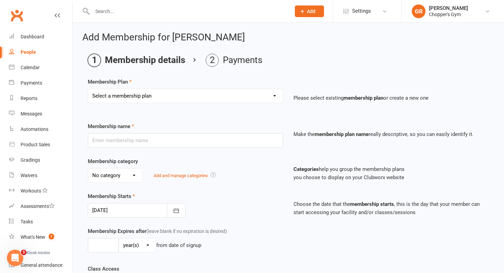
click at [150, 92] on select "Select a membership plan Create new Membership Plan Staff Membership Ongoing Un…" at bounding box center [185, 96] width 195 height 14
select select "11"
click at [88, 89] on select "Select a membership plan Create new Membership Plan Staff Membership Ongoing Un…" at bounding box center [185, 96] width 195 height 14
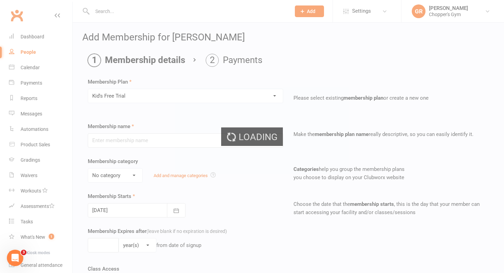
type input "Kid's Free Trial"
select select "2"
type input "0"
type input "1"
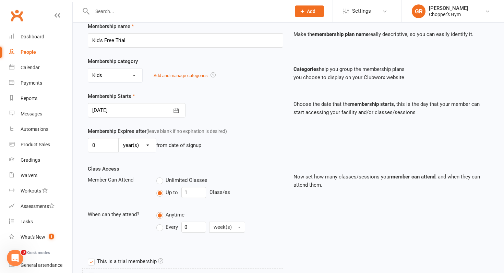
scroll to position [319, 0]
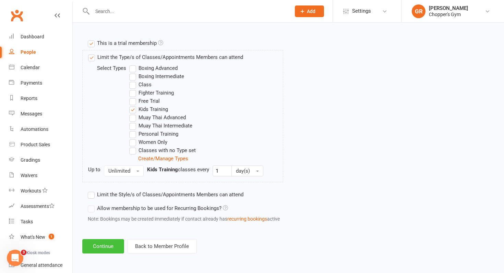
click at [98, 243] on button "Continue" at bounding box center [103, 246] width 42 height 14
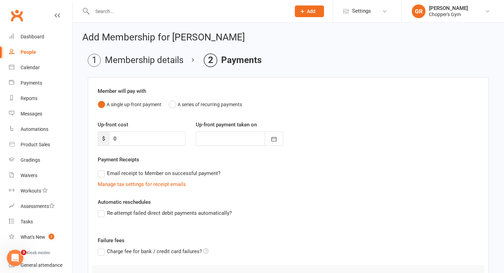
scroll to position [73, 0]
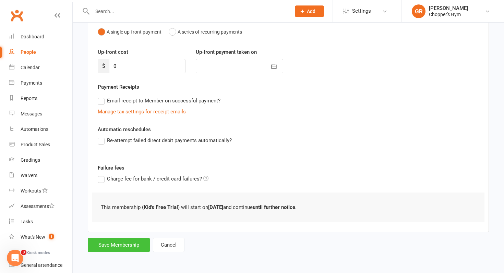
click at [122, 247] on button "Save Membership" at bounding box center [119, 245] width 62 height 14
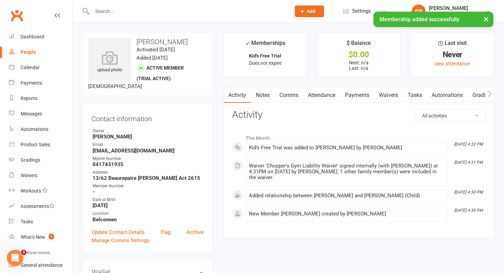
drag, startPoint x: 190, startPoint y: 39, endPoint x: 137, endPoint y: 44, distance: 52.7
click at [137, 44] on h3 "[PERSON_NAME]" at bounding box center [147, 42] width 119 height 8
copy h3 "[PERSON_NAME]"
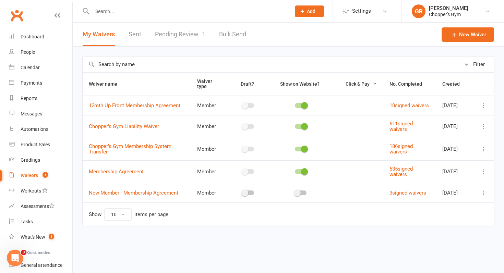
click at [179, 35] on link "Pending Review 1" at bounding box center [180, 35] width 50 height 24
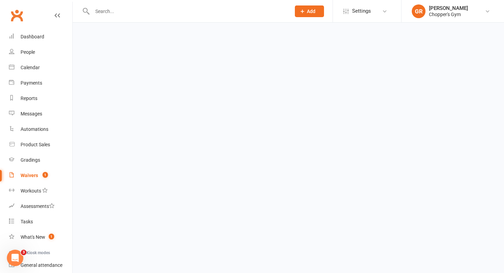
select select "50"
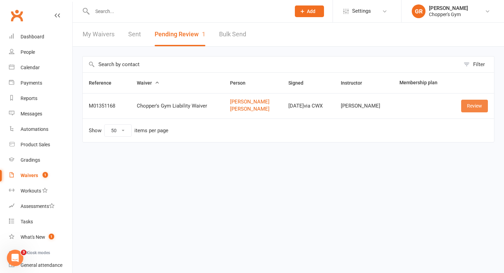
click at [471, 106] on link "Review" at bounding box center [474, 106] width 27 height 12
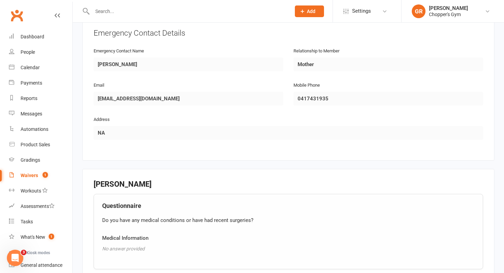
scroll to position [724, 0]
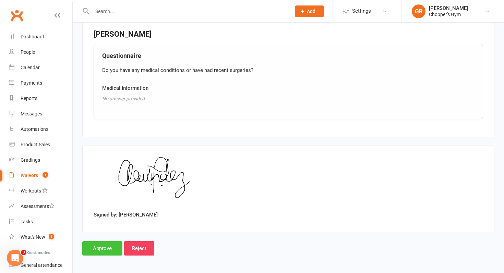
click at [105, 252] on input "Approve" at bounding box center [102, 248] width 40 height 14
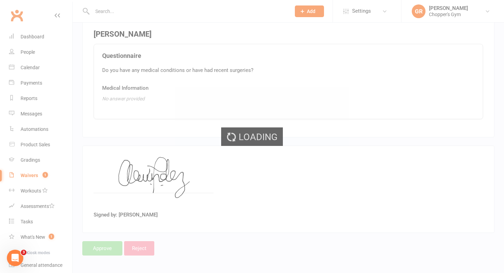
select select "50"
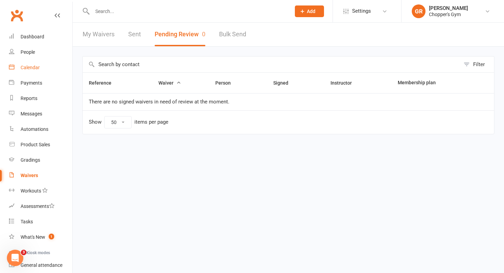
click at [23, 65] on div "Calendar" at bounding box center [30, 67] width 19 height 5
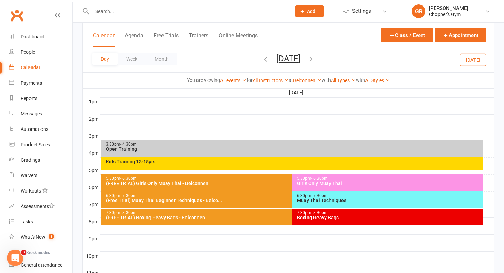
scroll to position [266, 0]
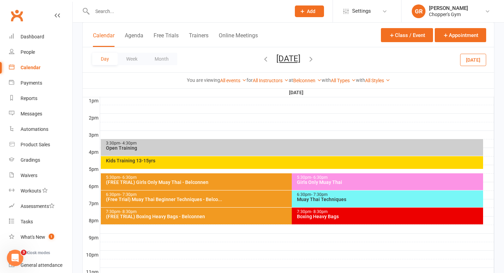
click at [299, 155] on div "3:30pm - 4:30pm Open Training" at bounding box center [292, 147] width 383 height 17
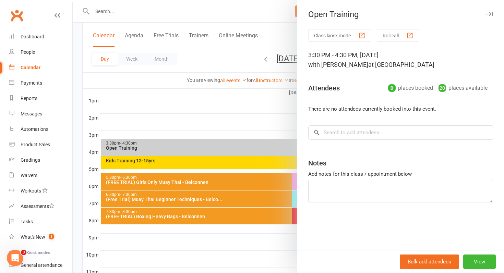
click at [284, 161] on div at bounding box center [288, 136] width 431 height 273
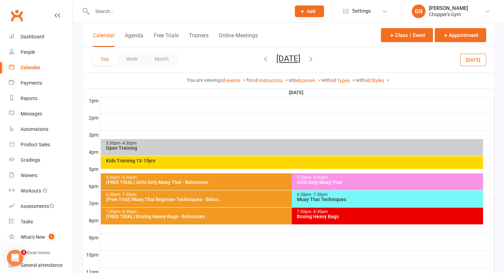
click at [284, 161] on div "Kids Training 13-15yrs" at bounding box center [294, 160] width 377 height 5
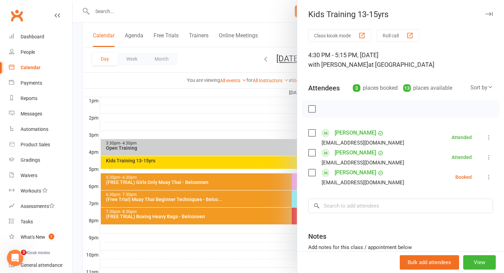
click at [364, 134] on link "[PERSON_NAME]" at bounding box center [356, 133] width 42 height 11
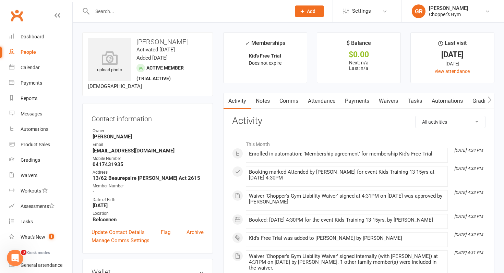
click at [388, 99] on link "Waivers" at bounding box center [388, 101] width 29 height 16
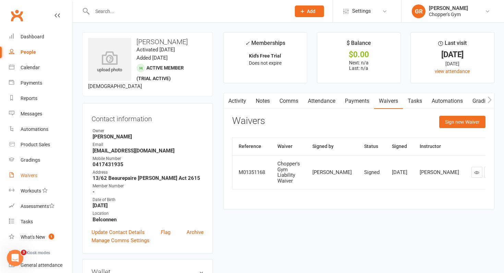
click at [27, 175] on div "Waivers" at bounding box center [29, 175] width 17 height 5
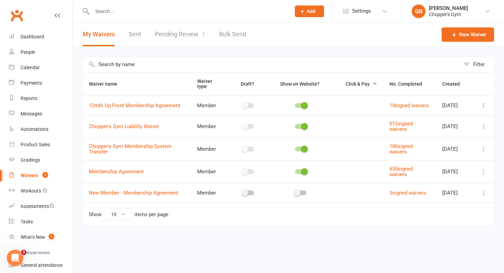
click at [171, 40] on link "Pending Review 1" at bounding box center [180, 35] width 50 height 24
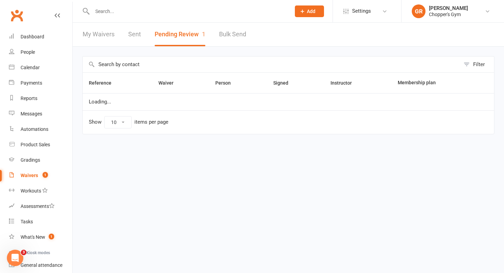
select select "50"
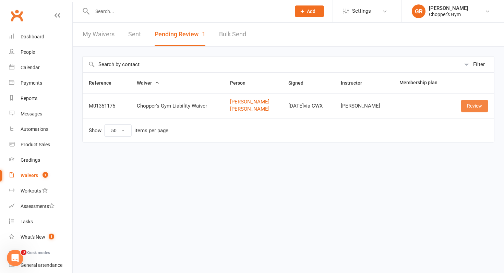
click at [481, 105] on link "Review" at bounding box center [474, 106] width 27 height 12
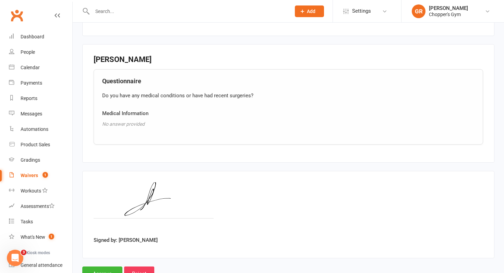
scroll to position [724, 0]
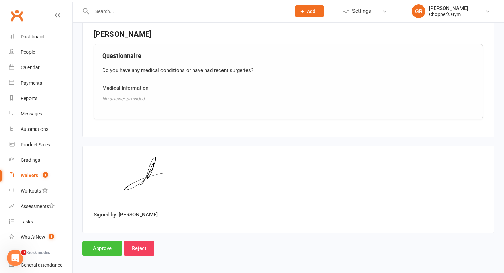
click at [96, 247] on input "Approve" at bounding box center [102, 248] width 40 height 14
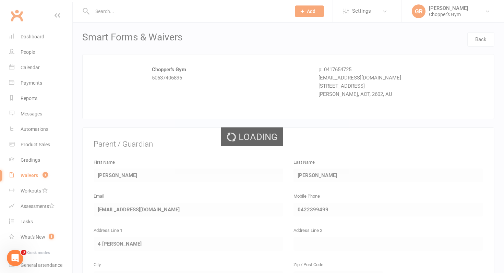
select select "50"
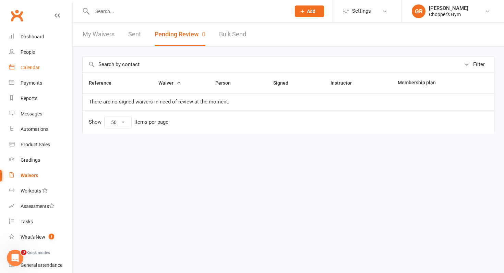
click at [23, 69] on div "Calendar" at bounding box center [30, 67] width 19 height 5
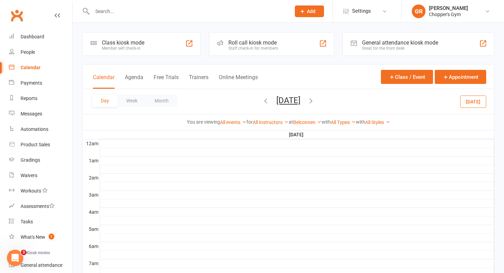
click at [477, 102] on button "[DATE]" at bounding box center [473, 101] width 26 height 12
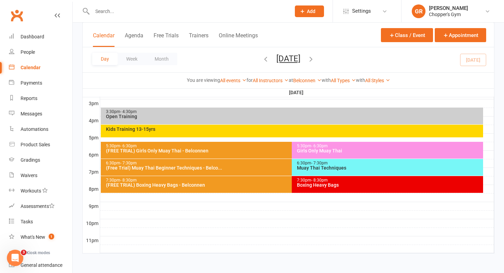
click at [289, 131] on div "Kids Training 13-15yrs" at bounding box center [294, 129] width 377 height 5
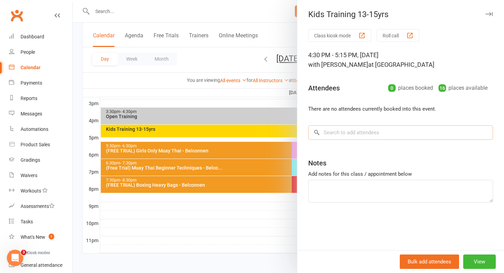
click at [381, 135] on input "search" at bounding box center [400, 133] width 185 height 14
paste input "[PERSON_NAME]"
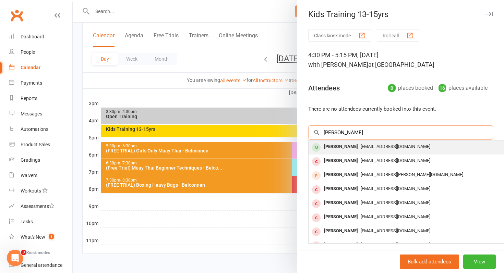
type input "[PERSON_NAME]"
click at [376, 148] on span "[EMAIL_ADDRESS][DOMAIN_NAME]" at bounding box center [396, 146] width 70 height 5
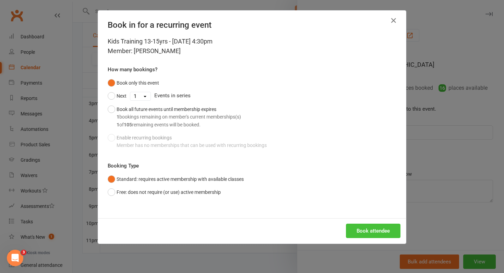
click at [381, 227] on button "Book attendee" at bounding box center [373, 231] width 55 height 14
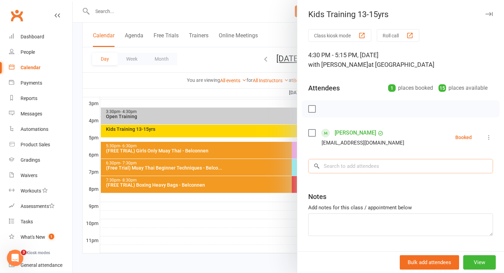
click at [333, 165] on input "search" at bounding box center [400, 166] width 185 height 14
paste input "[PERSON_NAME]"
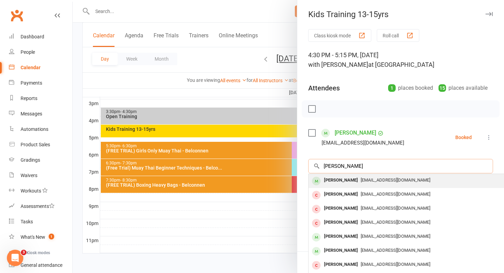
type input "[PERSON_NAME]"
click at [331, 181] on div "[PERSON_NAME]" at bounding box center [340, 181] width 39 height 10
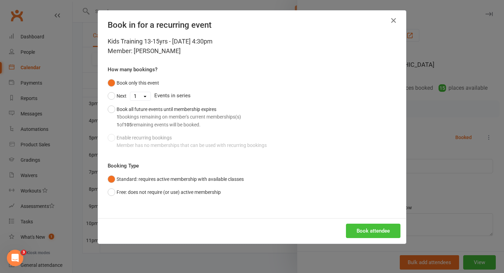
click at [367, 228] on button "Book attendee" at bounding box center [373, 231] width 55 height 14
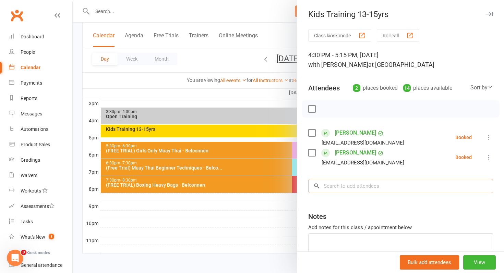
click at [355, 187] on input "search" at bounding box center [400, 186] width 185 height 14
paste input "[PERSON_NAME]"
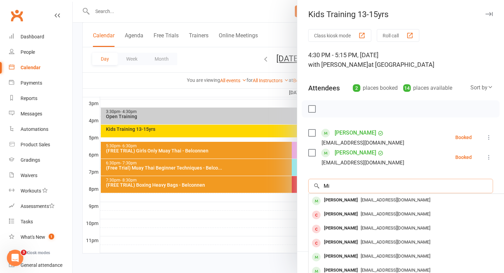
type input "M"
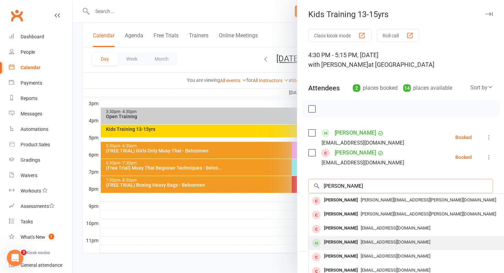
type input "[PERSON_NAME]"
click at [338, 239] on div "[PERSON_NAME]" at bounding box center [340, 243] width 39 height 10
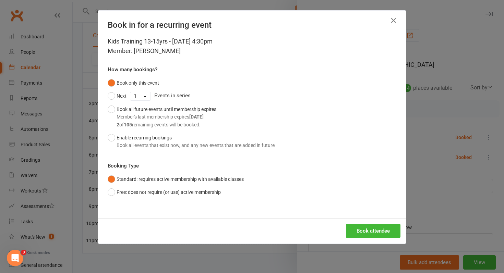
click at [380, 241] on div "Book attendee" at bounding box center [252, 230] width 308 height 25
click at [382, 231] on button "Book attendee" at bounding box center [373, 231] width 55 height 14
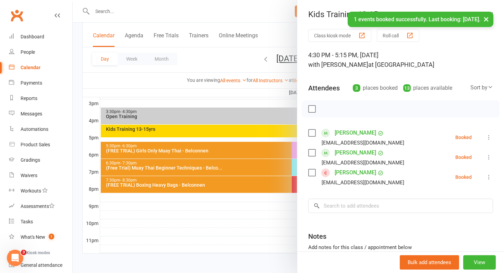
click at [491, 158] on icon at bounding box center [489, 157] width 7 height 7
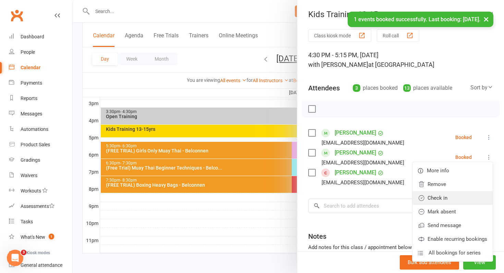
click at [454, 197] on link "Check in" at bounding box center [453, 198] width 80 height 14
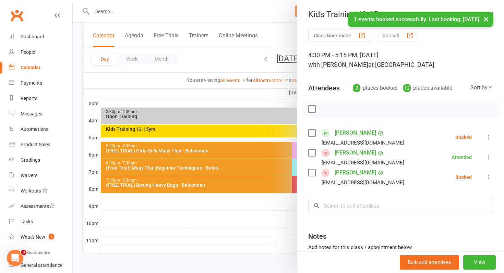
click at [490, 137] on icon at bounding box center [489, 137] width 7 height 7
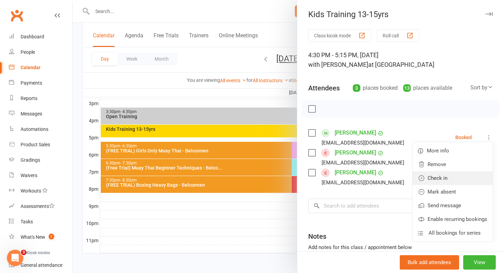
click at [458, 178] on link "Check in" at bounding box center [453, 178] width 80 height 14
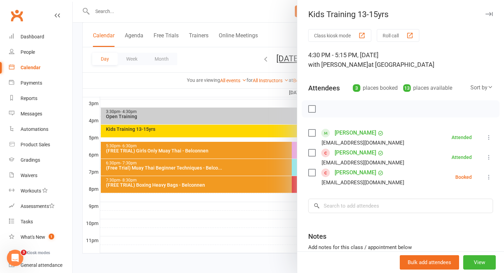
click at [489, 177] on icon at bounding box center [489, 177] width 7 height 7
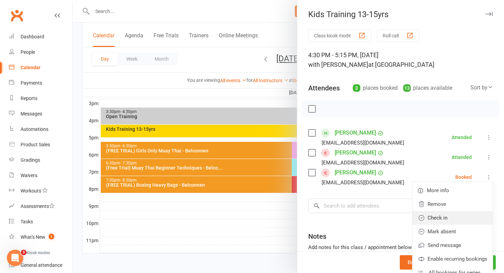
click at [453, 221] on link "Check in" at bounding box center [453, 218] width 80 height 14
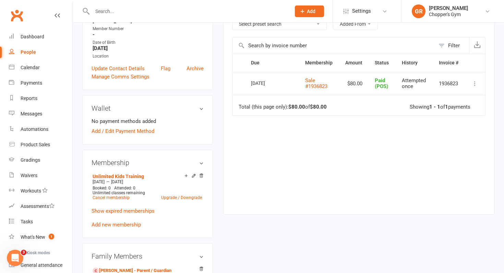
scroll to position [143, 0]
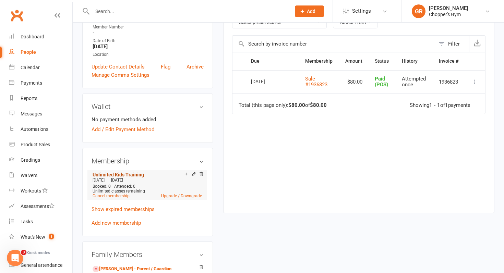
click at [134, 172] on link "Unlimited Kids Training" at bounding box center [118, 174] width 51 height 5
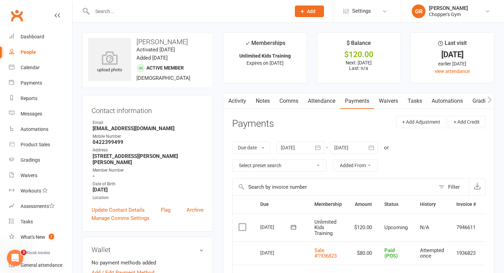
click at [244, 227] on label at bounding box center [243, 227] width 9 height 7
click at [243, 224] on input "checkbox" at bounding box center [241, 224] width 4 height 0
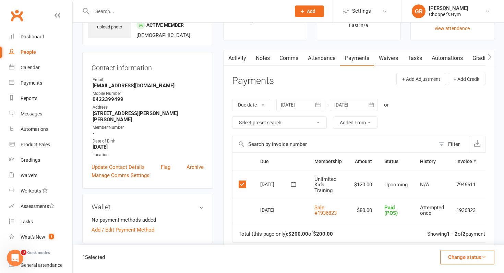
scroll to position [60, 0]
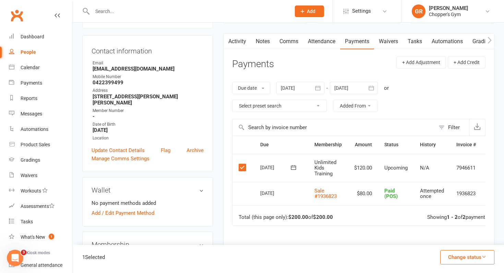
click at [465, 261] on button "Change status" at bounding box center [467, 257] width 54 height 14
click at [466, 214] on link "Paid (POS)" at bounding box center [460, 212] width 68 height 14
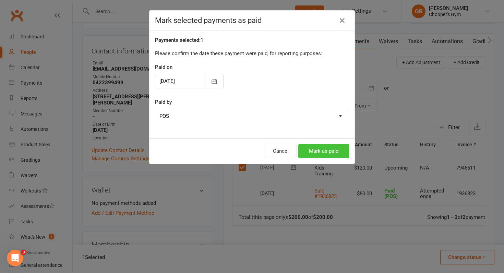
click at [316, 153] on button "Mark as paid" at bounding box center [323, 151] width 51 height 14
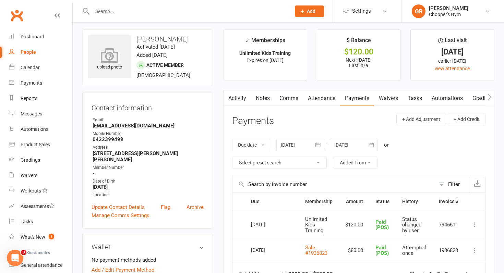
scroll to position [0, 0]
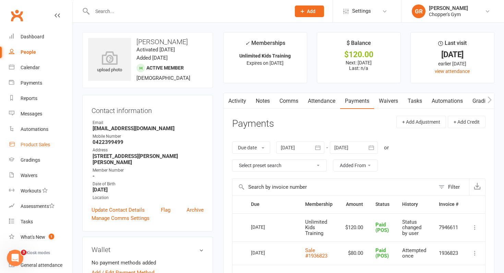
click at [30, 144] on div "Product Sales" at bounding box center [35, 144] width 29 height 5
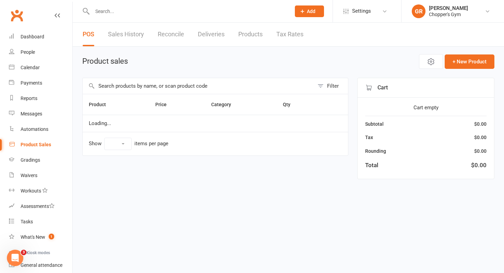
select select "100"
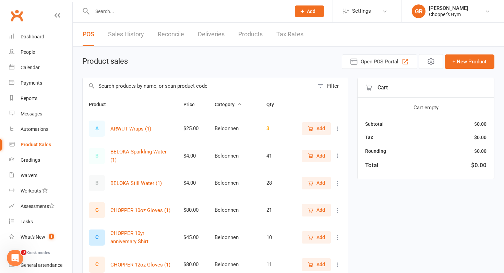
click at [130, 85] on input "text" at bounding box center [199, 86] width 232 height 16
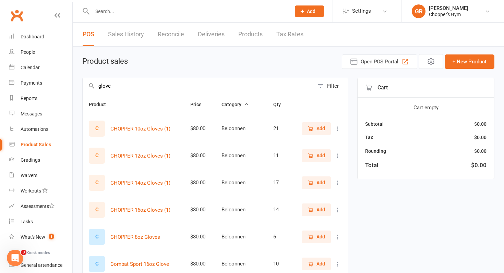
type input "glove"
click at [318, 154] on span "Add" at bounding box center [321, 156] width 9 height 8
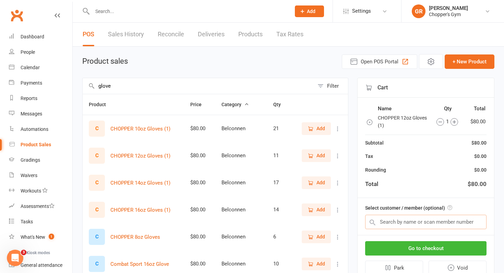
click at [401, 224] on input "text" at bounding box center [425, 222] width 121 height 14
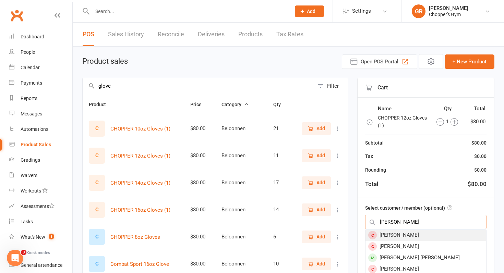
type input "sonya mcnee"
click at [398, 237] on div "[PERSON_NAME]" at bounding box center [426, 235] width 121 height 11
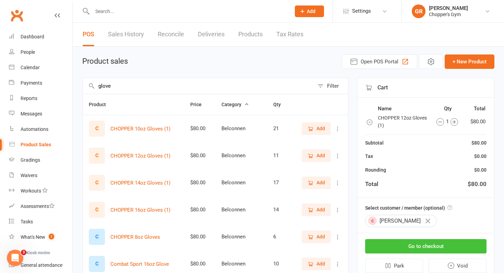
click at [396, 247] on button "Go to checkout" at bounding box center [425, 246] width 121 height 14
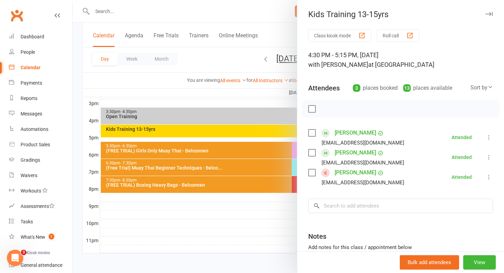
click at [229, 164] on div at bounding box center [288, 136] width 431 height 273
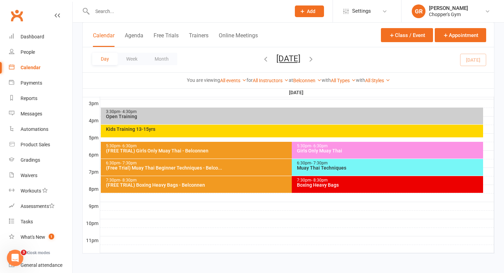
click at [260, 149] on div "(FREE TRIAL) Girls Only Muay Thai - Belconnen" at bounding box center [291, 151] width 370 height 5
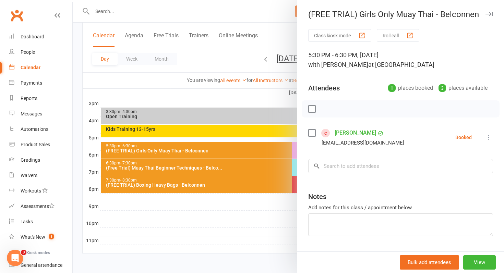
click at [490, 137] on icon at bounding box center [489, 137] width 7 height 7
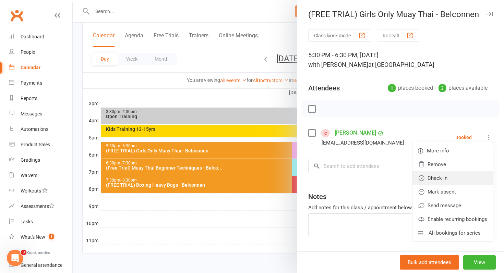
click at [458, 182] on link "Check in" at bounding box center [453, 178] width 80 height 14
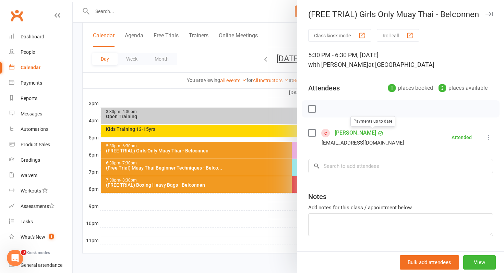
click at [364, 135] on link "[PERSON_NAME]" at bounding box center [356, 133] width 42 height 11
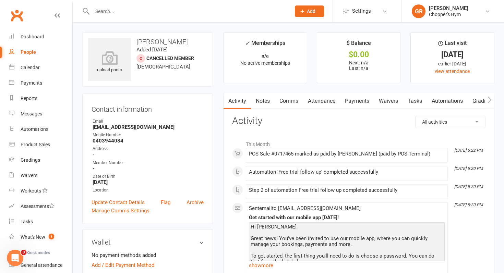
click at [393, 105] on link "Waivers" at bounding box center [388, 101] width 29 height 16
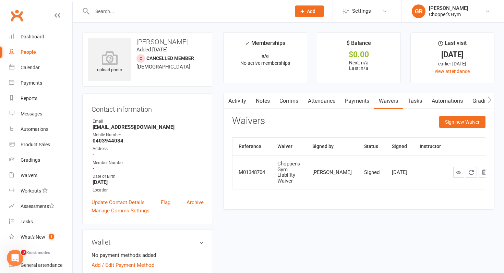
click at [353, 102] on link "Payments" at bounding box center [357, 101] width 34 height 16
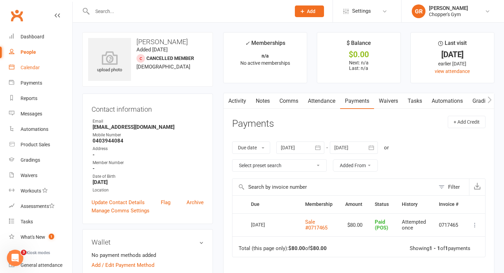
click at [40, 69] on link "Calendar" at bounding box center [40, 67] width 63 height 15
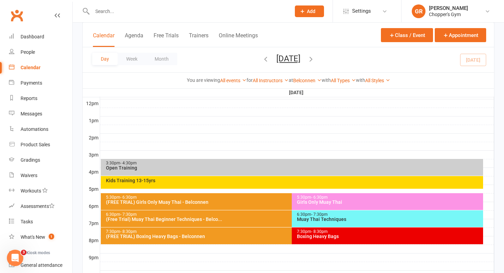
scroll to position [252, 0]
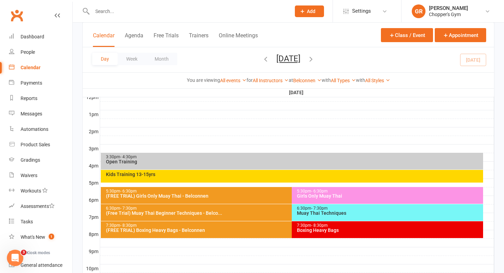
click at [333, 199] on div "5:30pm - 6:30pm Girls Only Muay Thai" at bounding box center [387, 195] width 191 height 17
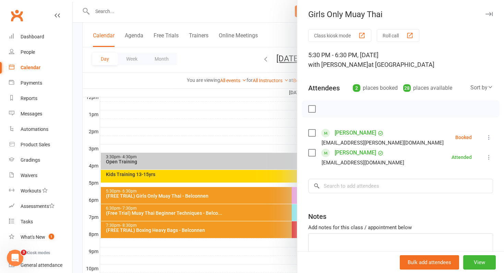
click at [489, 139] on icon at bounding box center [489, 137] width 7 height 7
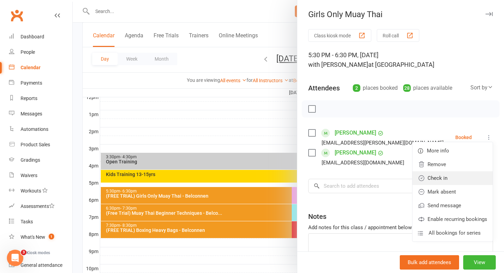
click at [456, 180] on link "Check in" at bounding box center [453, 178] width 80 height 14
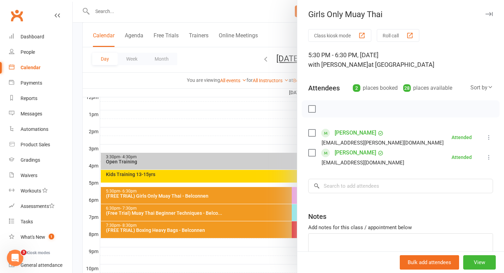
click at [194, 210] on div at bounding box center [288, 136] width 431 height 273
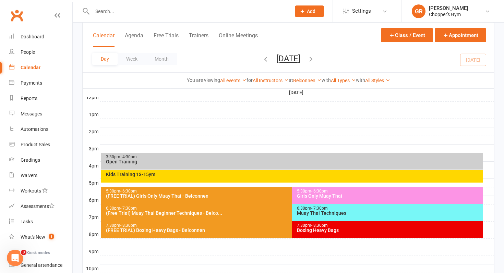
click at [194, 211] on div "(Free Trial) Muay Thai Beginner Techniques - Belco..." at bounding box center [291, 213] width 370 height 5
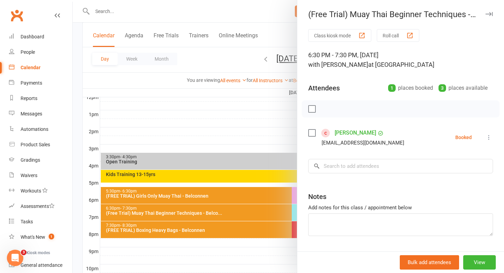
click at [194, 210] on div at bounding box center [288, 136] width 431 height 273
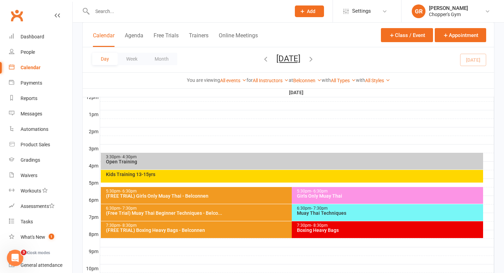
click at [301, 209] on div "6:30pm - 7:30pm" at bounding box center [389, 208] width 185 height 4
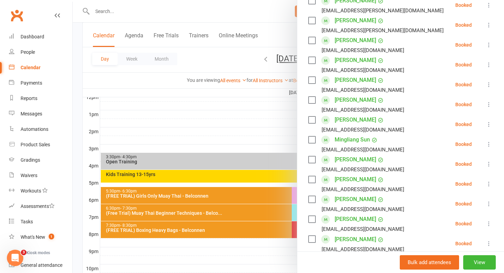
scroll to position [209, 0]
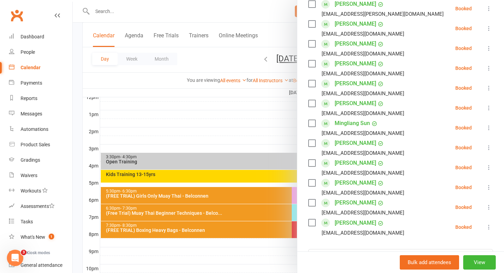
click at [272, 144] on div at bounding box center [288, 136] width 431 height 273
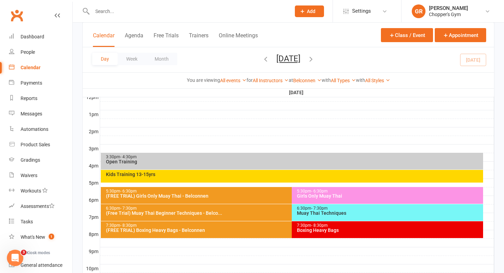
drag, startPoint x: 318, startPoint y: 179, endPoint x: 320, endPoint y: 218, distance: 39.2
click at [320, 218] on div "6:30pm - 7:30pm Muay Thai Techniques" at bounding box center [387, 212] width 191 height 17
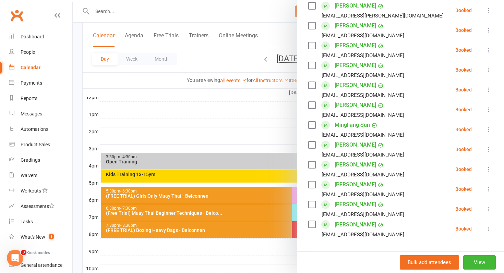
scroll to position [207, 0]
click at [276, 140] on div at bounding box center [288, 136] width 431 height 273
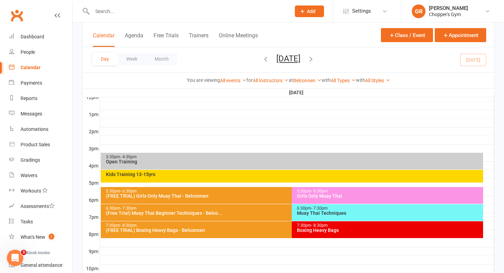
click at [313, 230] on div "Boxing Heavy Bags" at bounding box center [389, 230] width 185 height 5
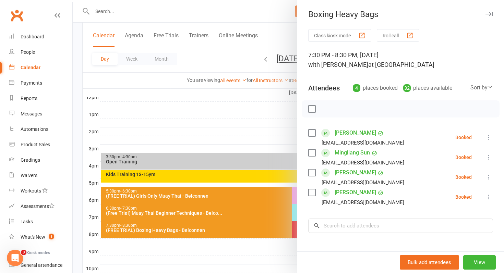
click at [303, 213] on div "Class kiosk mode Roll call 7:30 PM - 8:30 PM, Monday, September, 15, 2025 with …" at bounding box center [400, 179] width 207 height 301
click at [248, 212] on div at bounding box center [288, 136] width 431 height 273
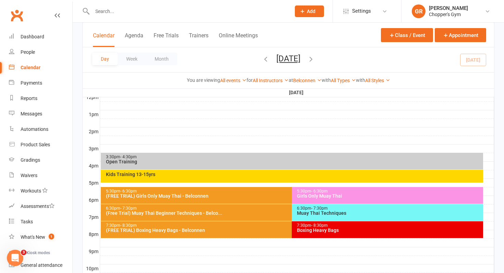
click at [227, 218] on div "6:30pm - 7:30pm (Free Trial) Muay Thai Beginner Techniques - Belco..." at bounding box center [289, 212] width 376 height 17
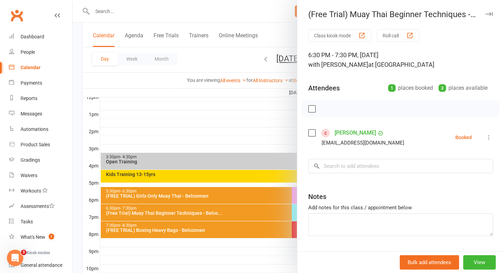
click at [227, 218] on div at bounding box center [288, 136] width 431 height 273
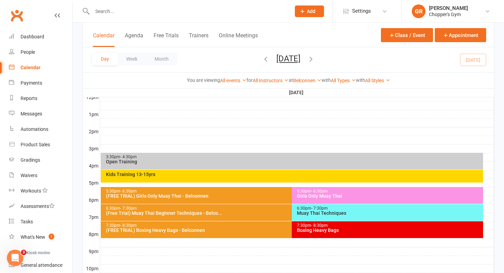
click at [308, 218] on div "6:30pm - 7:30pm Muay Thai Techniques" at bounding box center [387, 212] width 191 height 17
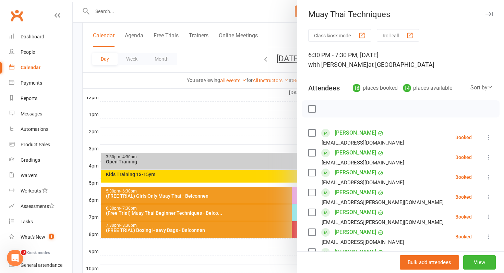
click at [232, 245] on div at bounding box center [288, 136] width 431 height 273
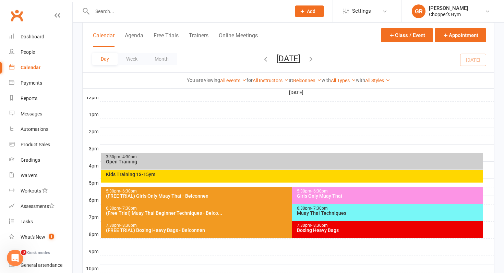
click at [306, 209] on div "6:30pm - 7:30pm" at bounding box center [389, 208] width 185 height 4
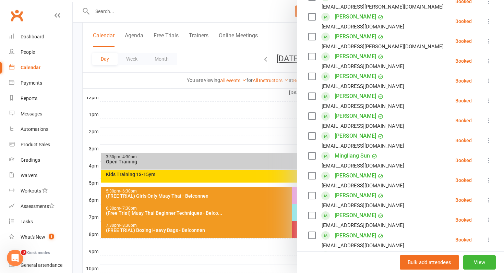
scroll to position [196, 0]
click at [488, 205] on li "Richie Dang Richie.dang1616@gmail.com Booked More info Remove Check in Mark abs…" at bounding box center [400, 200] width 185 height 20
click at [489, 203] on button at bounding box center [489, 200] width 8 height 8
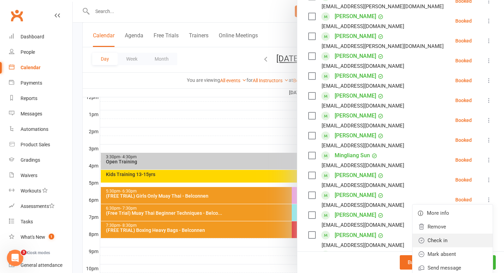
click at [465, 239] on link "Check in" at bounding box center [453, 241] width 80 height 14
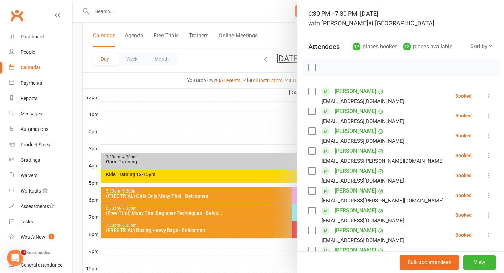
scroll to position [0, 0]
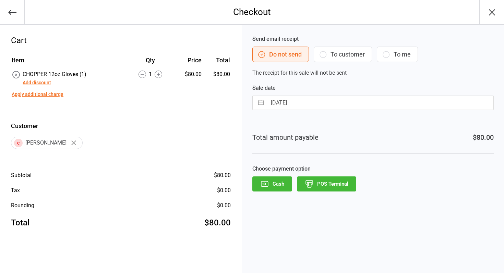
click at [330, 185] on button "POS Terminal" at bounding box center [326, 184] width 59 height 15
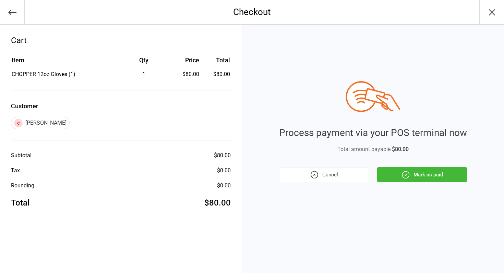
click at [421, 177] on button "Mark as paid" at bounding box center [422, 174] width 90 height 15
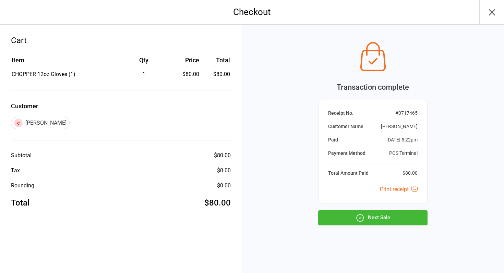
click at [395, 221] on button "Next Sale" at bounding box center [372, 218] width 109 height 15
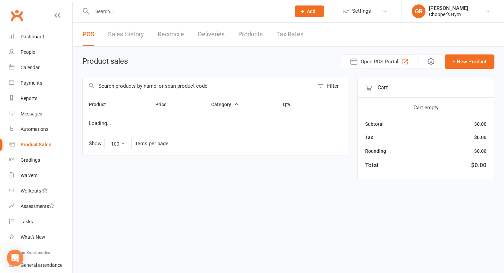
select select "100"
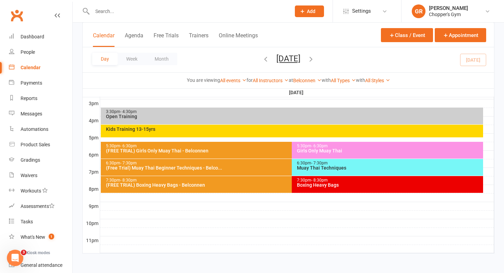
click at [383, 169] on div "Muay Thai Techniques" at bounding box center [389, 168] width 185 height 5
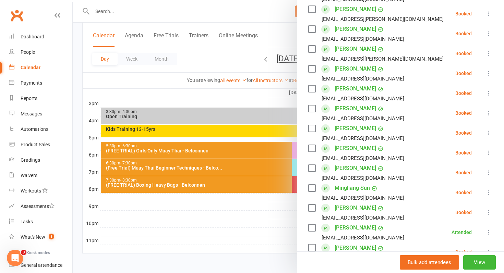
scroll to position [186, 0]
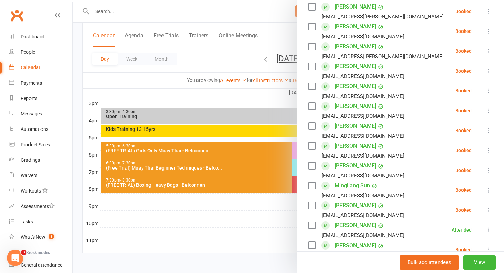
click at [486, 131] on icon at bounding box center [489, 130] width 7 height 7
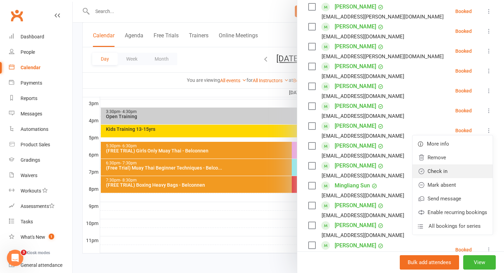
click at [459, 178] on link "Check in" at bounding box center [453, 172] width 80 height 14
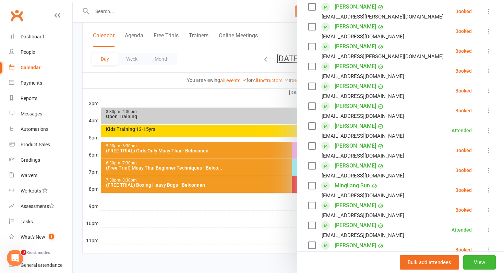
click at [78, 120] on div at bounding box center [288, 136] width 431 height 273
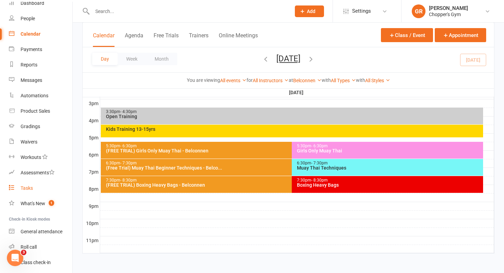
scroll to position [43, 0]
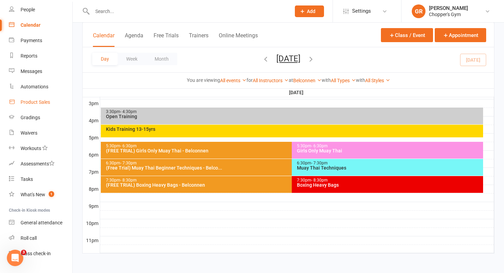
click at [38, 105] on link "Product Sales" at bounding box center [40, 102] width 63 height 15
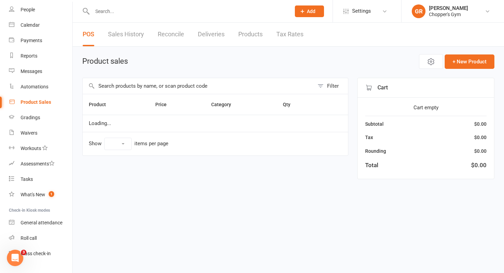
select select "100"
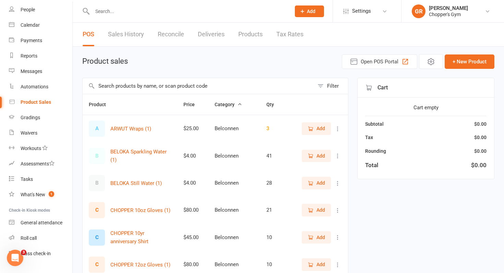
click at [107, 14] on input "text" at bounding box center [188, 12] width 196 height 10
type input "arwut"
click at [161, 88] on input "text" at bounding box center [199, 86] width 232 height 16
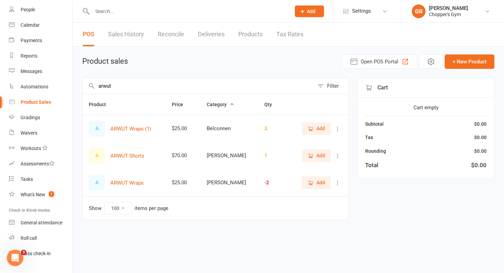
type input "arwut"
click at [316, 131] on span "Add" at bounding box center [316, 129] width 17 height 8
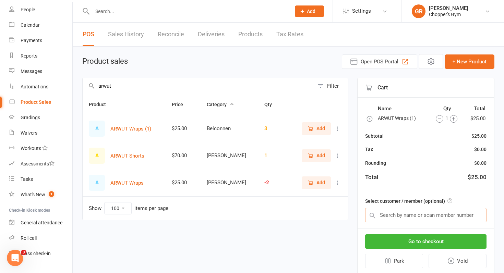
click at [382, 219] on input "text" at bounding box center [425, 215] width 121 height 14
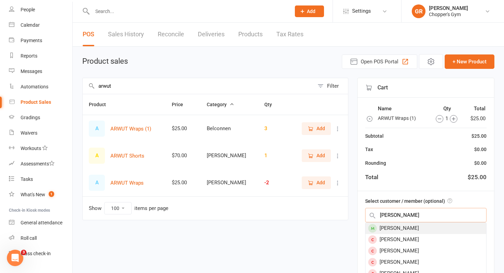
type input "[PERSON_NAME]"
click at [387, 228] on div "[PERSON_NAME]" at bounding box center [426, 228] width 121 height 11
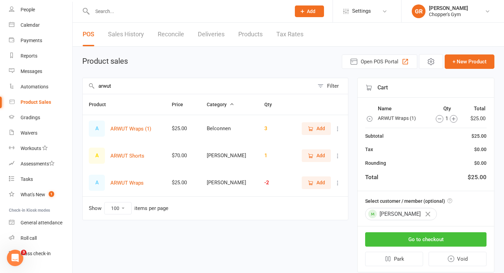
click at [386, 237] on button "Go to checkout" at bounding box center [425, 240] width 121 height 14
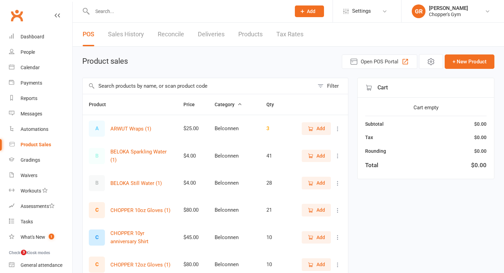
select select "100"
click at [36, 65] on div "Calendar" at bounding box center [30, 67] width 19 height 5
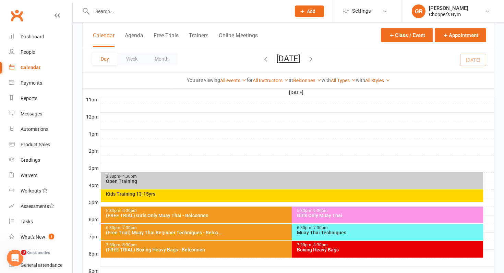
scroll to position [297, 0]
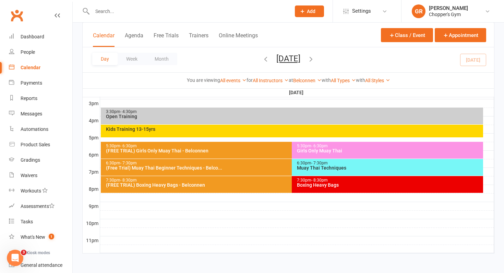
click at [312, 168] on div "Muay Thai Techniques" at bounding box center [389, 168] width 185 height 5
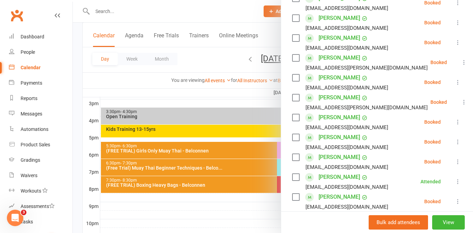
scroll to position [133, 0]
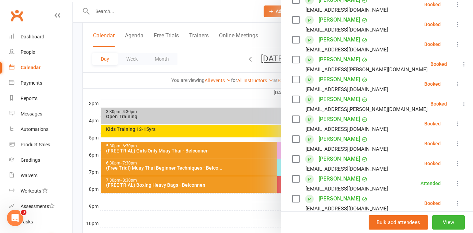
click at [460, 104] on icon at bounding box center [463, 103] width 7 height 7
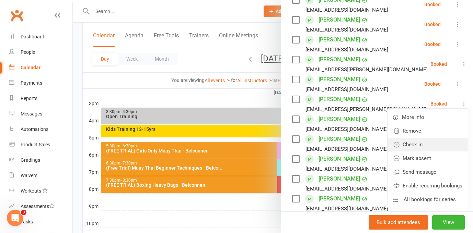
click at [435, 144] on link "Check in" at bounding box center [427, 145] width 80 height 14
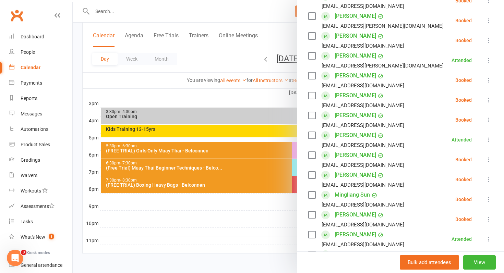
scroll to position [183, 0]
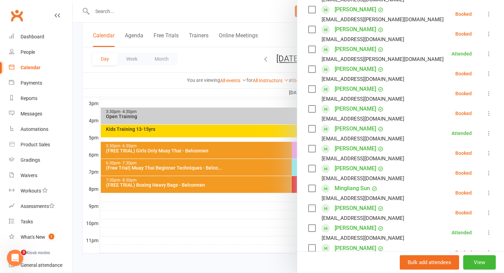
click at [338, 89] on link "Hugo Packham" at bounding box center [356, 89] width 42 height 11
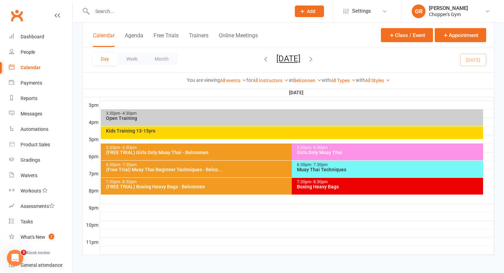
scroll to position [296, 0]
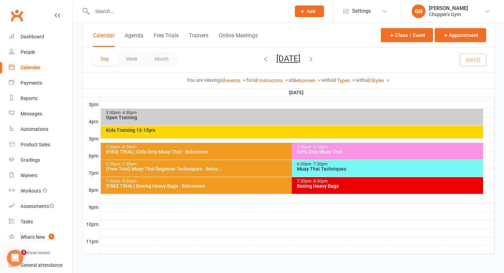
click at [358, 168] on div "Muay Thai Techniques" at bounding box center [389, 169] width 185 height 5
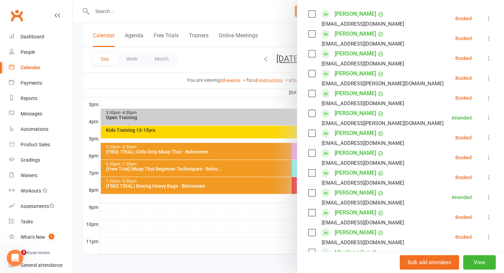
scroll to position [120, 0]
click at [491, 158] on icon at bounding box center [489, 157] width 7 height 7
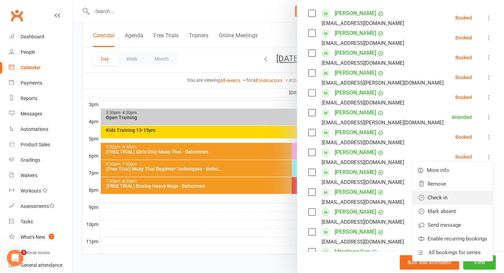
click at [449, 202] on link "Check in" at bounding box center [453, 198] width 80 height 14
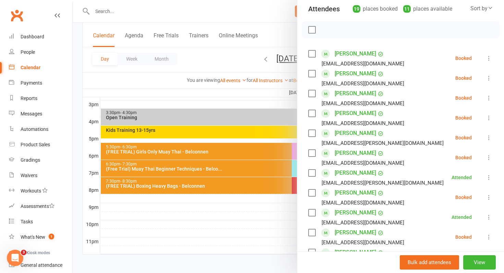
scroll to position [74, 0]
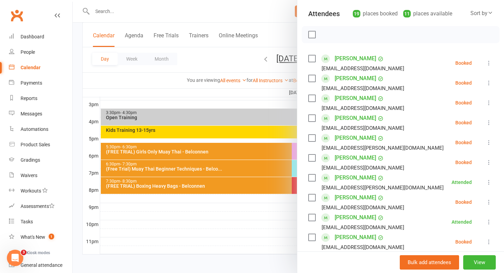
click at [489, 124] on icon at bounding box center [489, 122] width 7 height 7
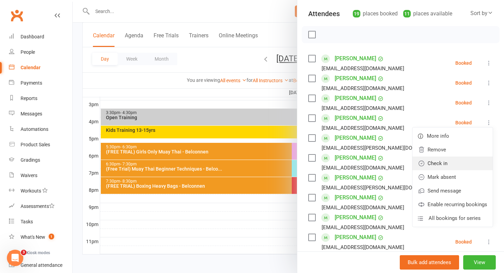
click at [472, 169] on link "Check in" at bounding box center [453, 164] width 80 height 14
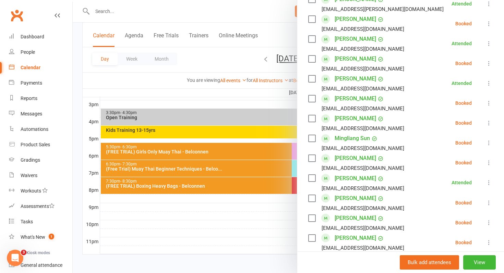
scroll to position [252, 0]
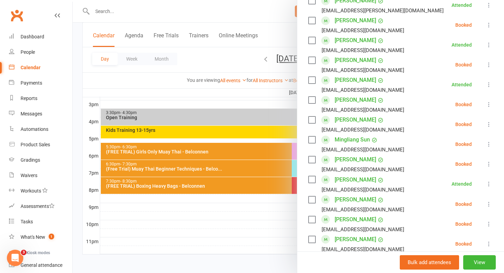
click at [367, 58] on link "Jamie Perceval" at bounding box center [356, 60] width 42 height 11
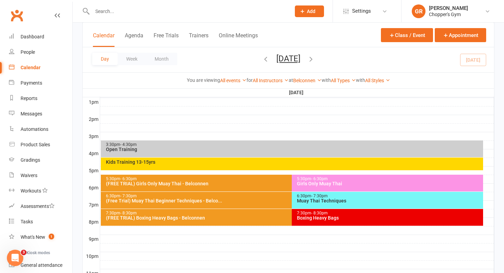
scroll to position [297, 0]
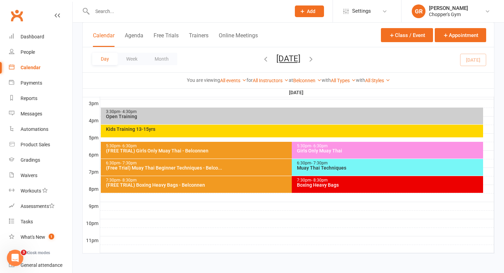
click at [412, 174] on div "6:30pm - 7:30pm Muay Thai Techniques" at bounding box center [387, 167] width 191 height 17
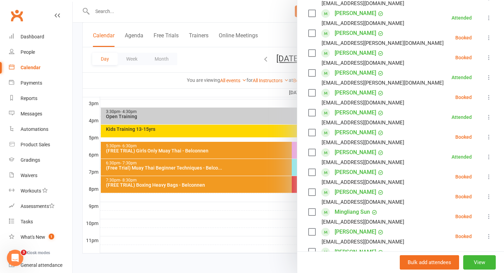
scroll to position [180, 0]
click at [488, 138] on icon at bounding box center [489, 136] width 7 height 7
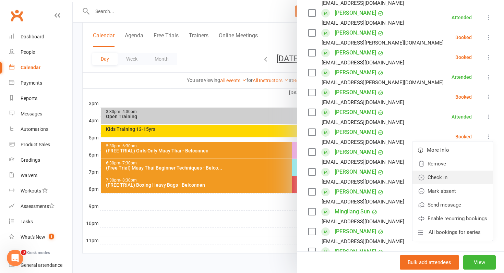
click at [466, 175] on link "Check in" at bounding box center [453, 178] width 80 height 14
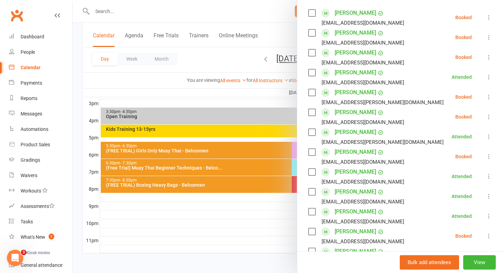
scroll to position [120, 0]
click at [355, 95] on link "Braeden Williams" at bounding box center [356, 92] width 42 height 11
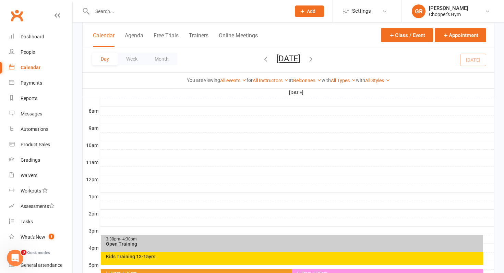
scroll to position [297, 0]
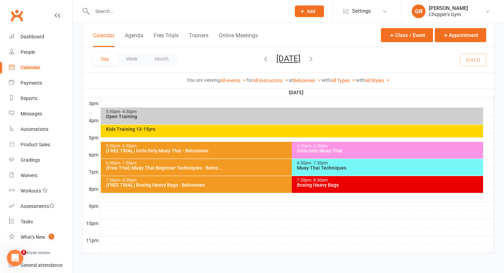
click at [445, 166] on div "Muay Thai Techniques" at bounding box center [389, 168] width 185 height 5
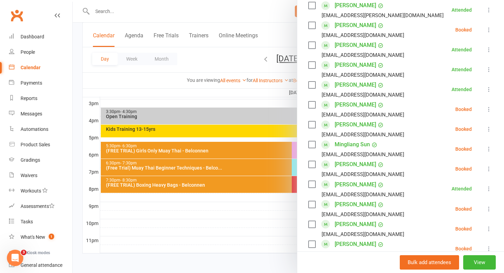
scroll to position [247, 0]
click at [488, 209] on icon at bounding box center [489, 208] width 7 height 7
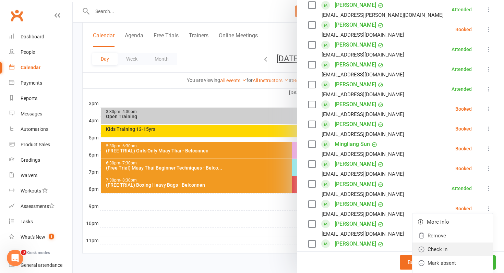
click at [470, 245] on link "Check in" at bounding box center [453, 250] width 80 height 14
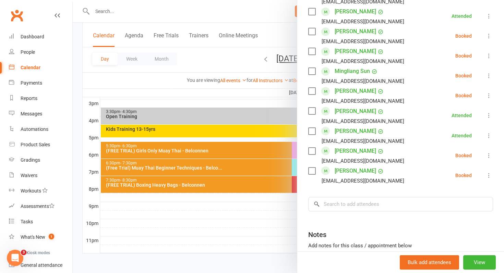
scroll to position [321, 0]
click at [488, 177] on icon at bounding box center [489, 175] width 7 height 7
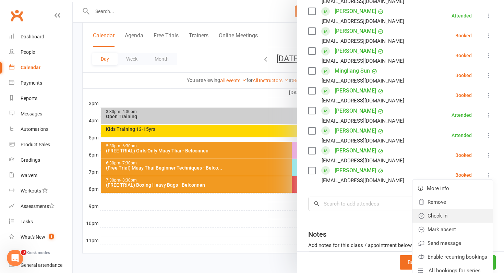
click at [473, 217] on link "Check in" at bounding box center [453, 216] width 80 height 14
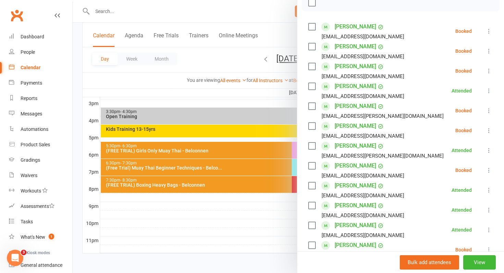
scroll to position [104, 0]
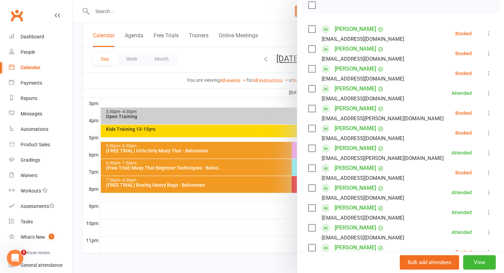
click at [353, 110] on link "Braeden Williams" at bounding box center [356, 108] width 42 height 11
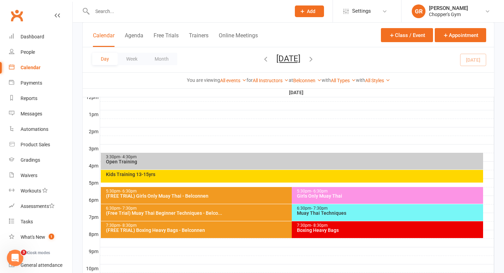
scroll to position [259, 0]
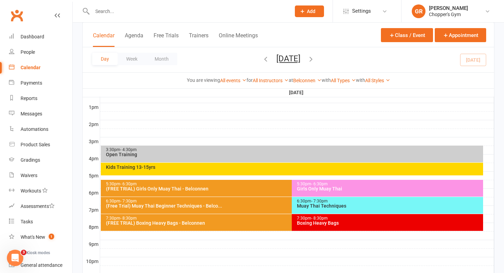
click at [391, 208] on div "Muay Thai Techniques" at bounding box center [389, 206] width 185 height 5
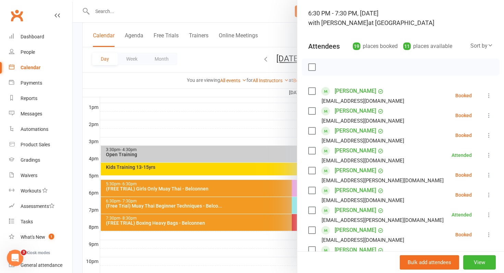
scroll to position [40, 0]
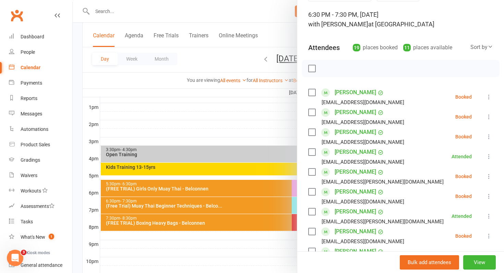
click at [488, 177] on icon at bounding box center [489, 176] width 7 height 7
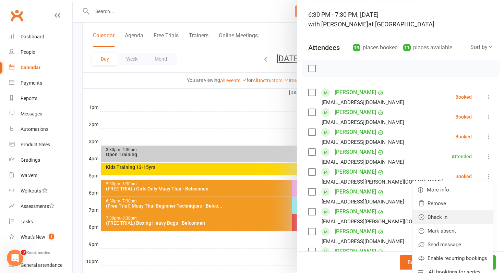
click at [457, 222] on link "Check in" at bounding box center [453, 218] width 80 height 14
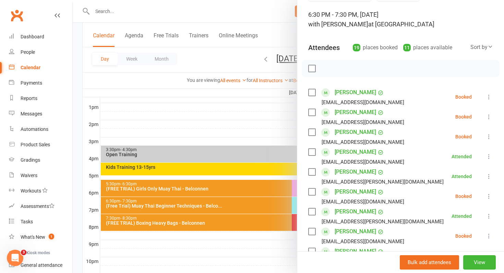
click at [489, 116] on icon at bounding box center [489, 117] width 7 height 7
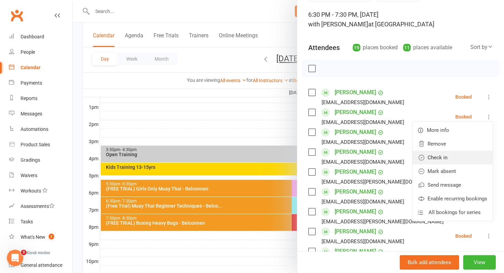
click at [459, 158] on link "Check in" at bounding box center [453, 158] width 80 height 14
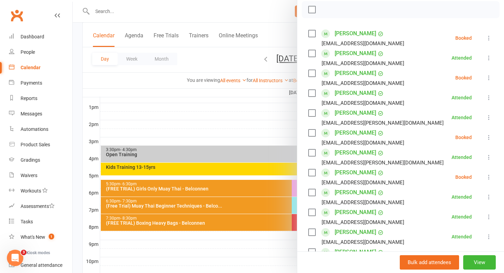
scroll to position [100, 0]
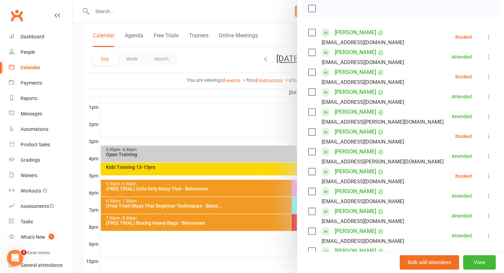
click at [368, 135] on link "Eshaq Alkandari" at bounding box center [356, 132] width 42 height 11
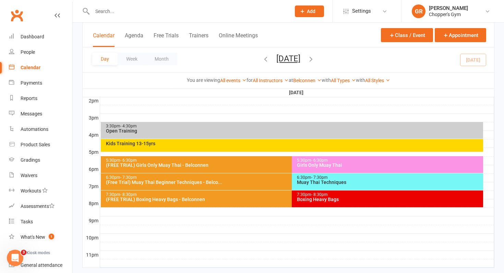
scroll to position [285, 0]
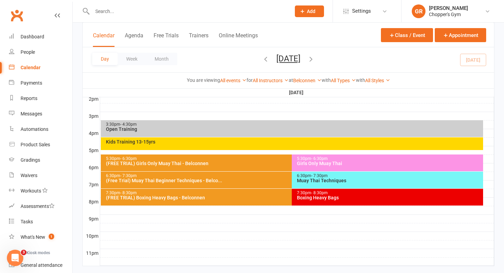
click at [383, 182] on div "Muay Thai Techniques" at bounding box center [389, 180] width 185 height 5
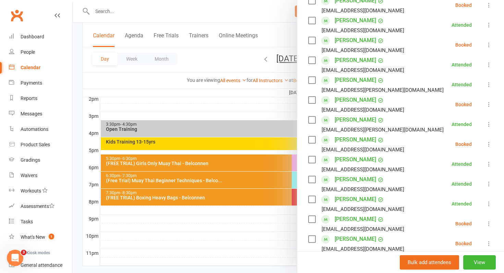
scroll to position [215, 0]
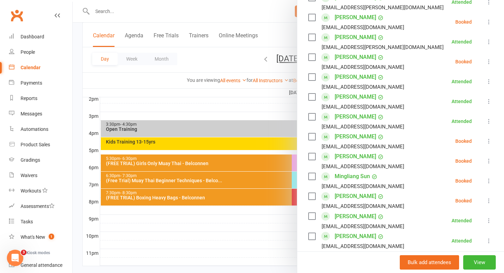
click at [344, 159] on link "Matt Shenton" at bounding box center [356, 156] width 42 height 11
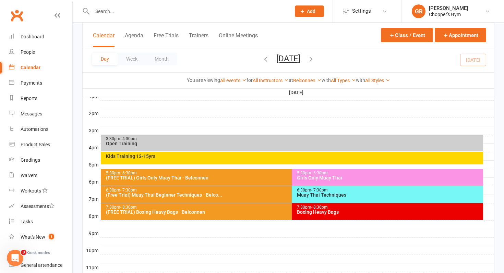
scroll to position [271, 0]
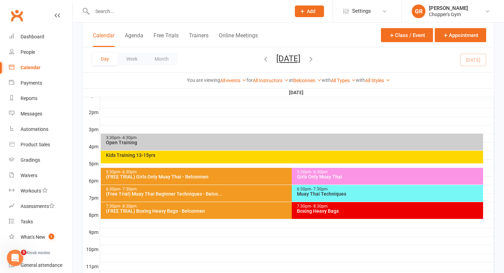
click at [400, 193] on div "Muay Thai Techniques" at bounding box center [389, 194] width 185 height 5
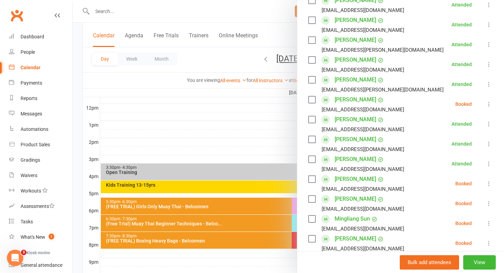
scroll to position [185, 0]
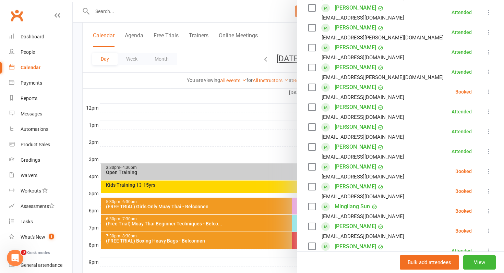
click at [489, 93] on icon at bounding box center [489, 91] width 7 height 7
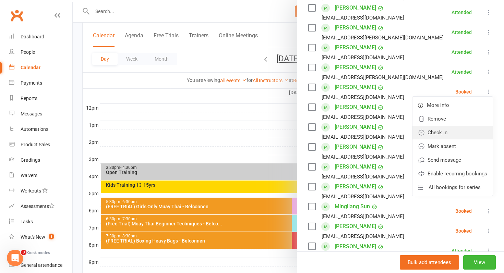
click at [459, 130] on link "Check in" at bounding box center [453, 133] width 80 height 14
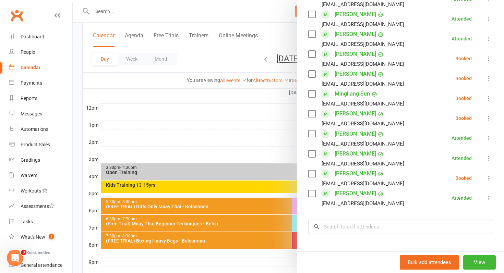
scroll to position [299, 0]
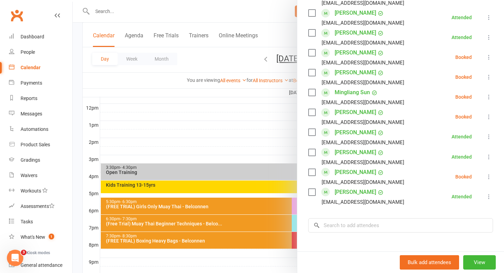
click at [491, 177] on icon at bounding box center [489, 177] width 7 height 7
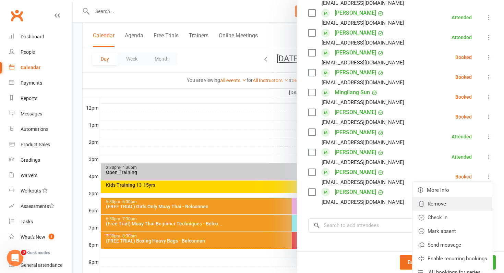
click at [463, 210] on link "Remove" at bounding box center [453, 204] width 80 height 14
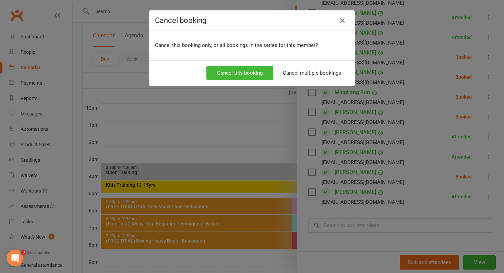
click at [344, 19] on icon "button" at bounding box center [342, 20] width 8 height 8
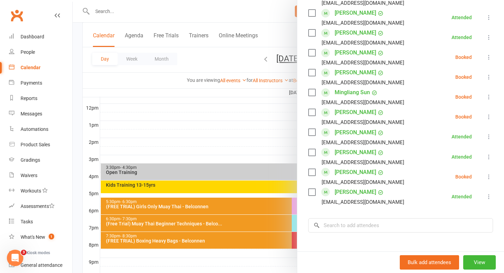
click at [489, 177] on icon at bounding box center [489, 177] width 7 height 7
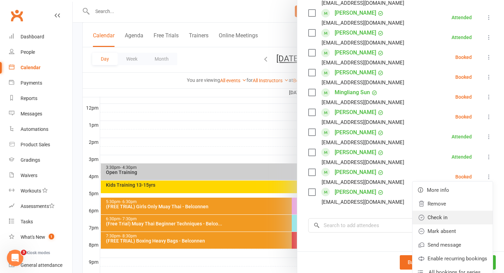
click at [458, 221] on link "Check in" at bounding box center [453, 218] width 80 height 14
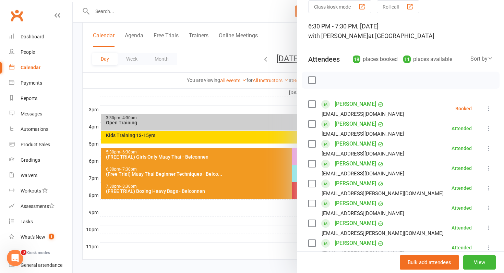
scroll to position [297, 0]
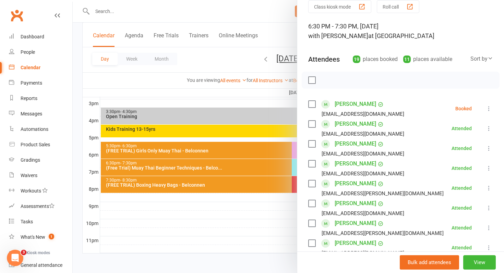
click at [218, 186] on div at bounding box center [288, 136] width 431 height 273
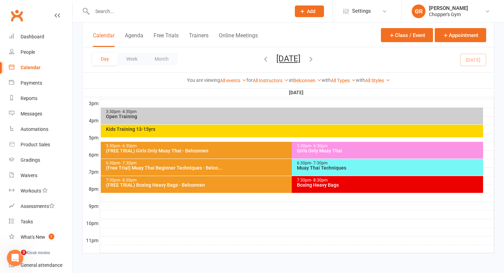
click at [230, 164] on div "6:30pm - 7:30pm" at bounding box center [291, 163] width 370 height 4
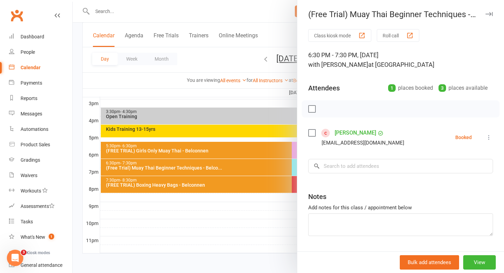
click at [270, 178] on div at bounding box center [288, 136] width 431 height 273
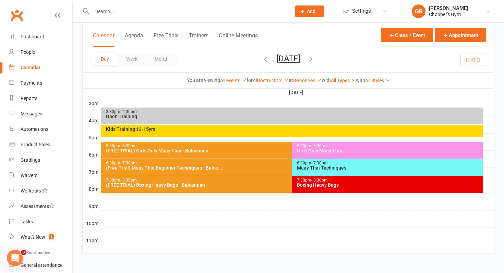
click at [300, 169] on div "Muay Thai Techniques" at bounding box center [389, 168] width 185 height 5
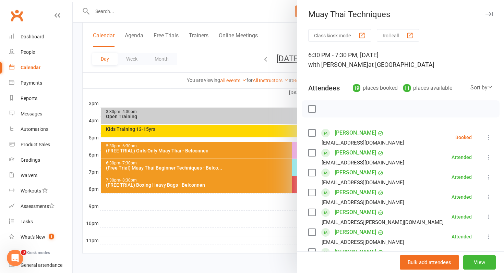
click at [490, 137] on icon at bounding box center [489, 137] width 7 height 7
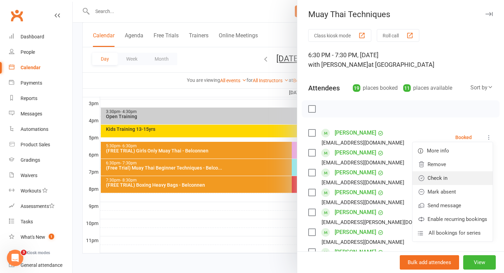
click at [445, 177] on link "Check in" at bounding box center [453, 178] width 80 height 14
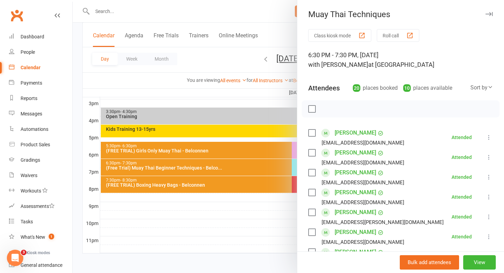
click at [249, 185] on div at bounding box center [288, 136] width 431 height 273
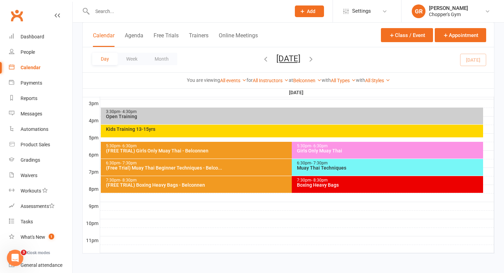
click at [254, 169] on div "(Free Trial) Muay Thai Beginner Techniques - Belco..." at bounding box center [291, 168] width 370 height 5
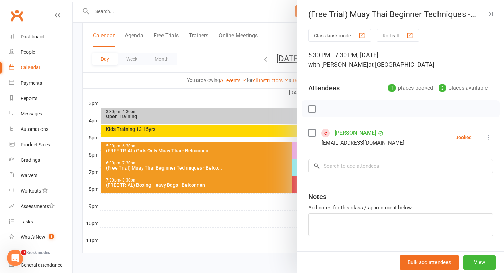
click at [489, 138] on icon at bounding box center [489, 137] width 7 height 7
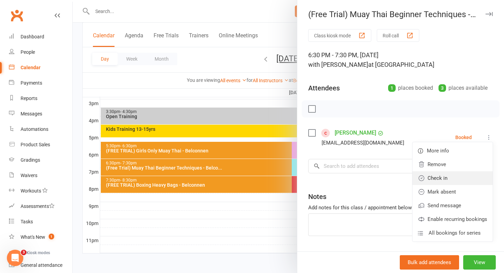
click at [463, 178] on link "Check in" at bounding box center [453, 178] width 80 height 14
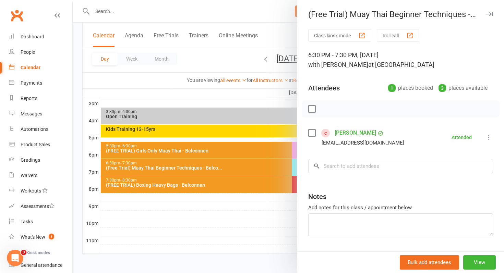
click at [249, 232] on div at bounding box center [288, 136] width 431 height 273
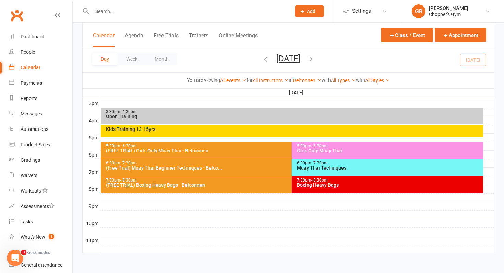
click at [306, 170] on div "Muay Thai Techniques" at bounding box center [389, 168] width 185 height 5
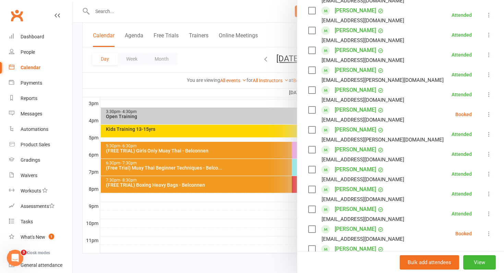
scroll to position [146, 0]
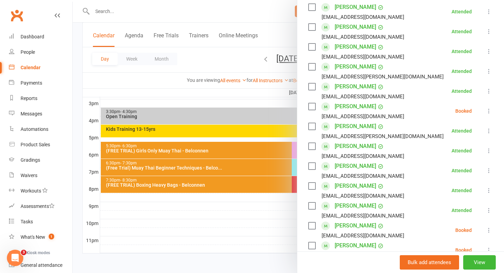
click at [490, 111] on icon at bounding box center [489, 111] width 7 height 7
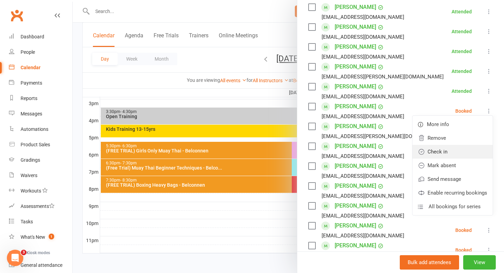
click at [452, 154] on link "Check in" at bounding box center [453, 152] width 80 height 14
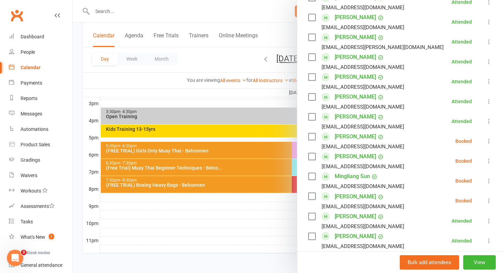
scroll to position [236, 0]
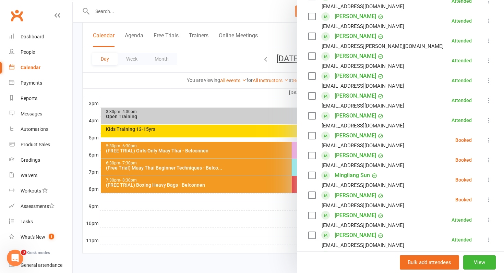
click at [490, 202] on icon at bounding box center [489, 200] width 7 height 7
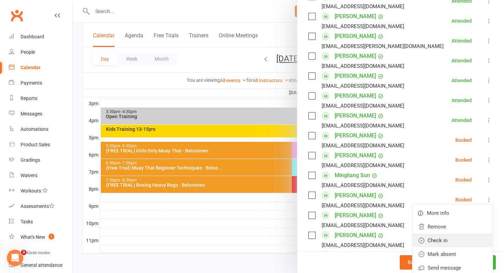
click at [467, 240] on link "Check in" at bounding box center [453, 241] width 80 height 14
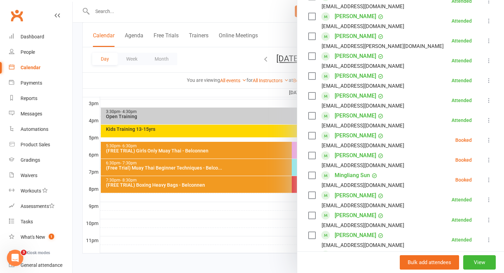
click at [488, 182] on icon at bounding box center [489, 180] width 7 height 7
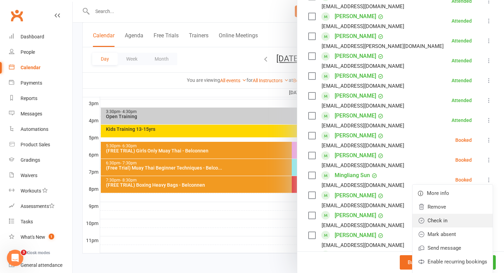
click at [457, 224] on link "Check in" at bounding box center [453, 221] width 80 height 14
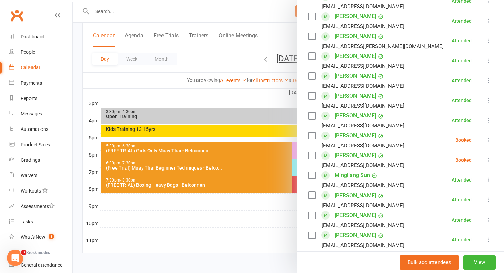
click at [485, 138] on button at bounding box center [489, 140] width 8 height 8
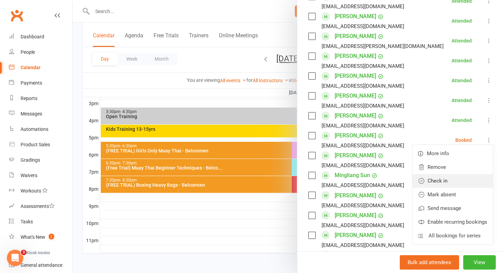
click at [474, 179] on link "Check in" at bounding box center [453, 181] width 80 height 14
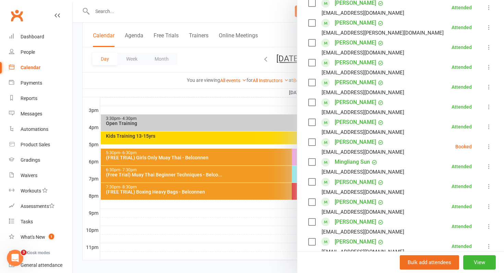
scroll to position [250, 0]
click at [488, 148] on icon at bounding box center [489, 146] width 7 height 7
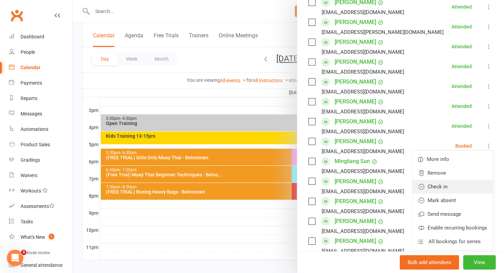
click at [457, 190] on link "Check in" at bounding box center [453, 187] width 80 height 14
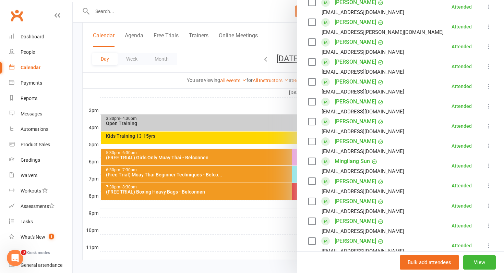
click at [492, 145] on icon at bounding box center [489, 146] width 7 height 7
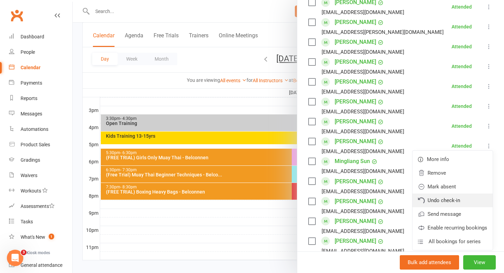
click at [449, 200] on link "Undo check-in" at bounding box center [453, 201] width 80 height 14
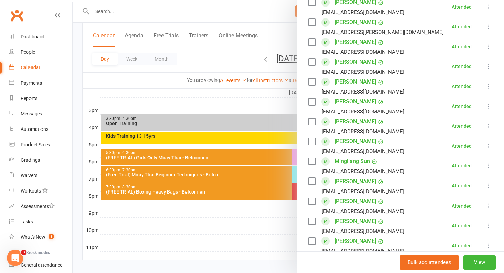
click at [216, 202] on div at bounding box center [288, 136] width 431 height 273
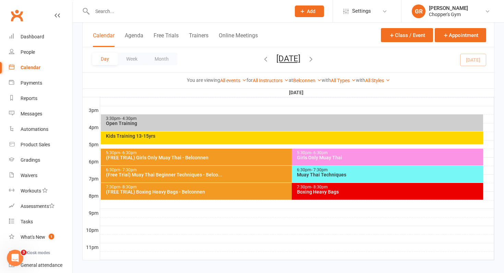
click at [226, 170] on div "6:30pm - 7:30pm" at bounding box center [291, 170] width 370 height 4
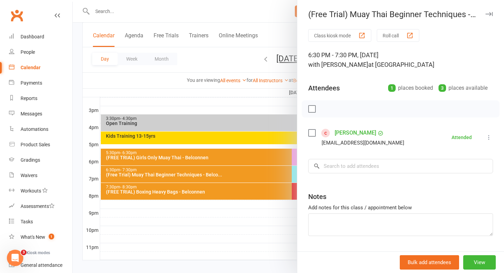
click at [208, 220] on div at bounding box center [288, 136] width 431 height 273
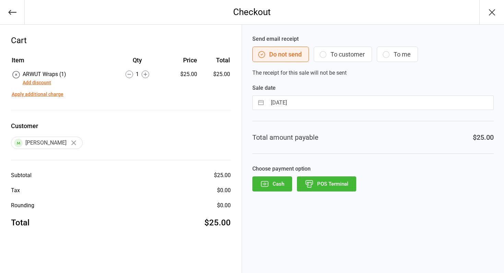
click at [341, 174] on div "Choose payment option Cash POS Terminal" at bounding box center [372, 178] width 241 height 27
click at [337, 177] on button "POS Terminal" at bounding box center [326, 184] width 59 height 15
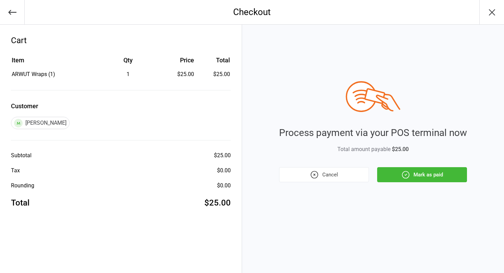
click at [434, 179] on button "Mark as paid" at bounding box center [422, 174] width 90 height 15
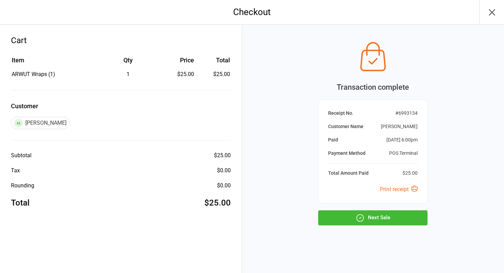
click at [368, 221] on button "Next Sale" at bounding box center [372, 218] width 109 height 15
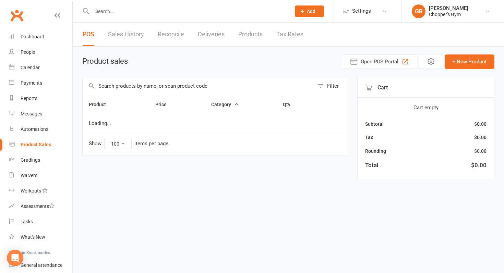
select select "100"
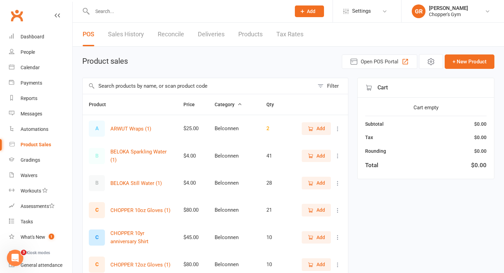
click at [138, 91] on input "text" at bounding box center [199, 86] width 232 height 16
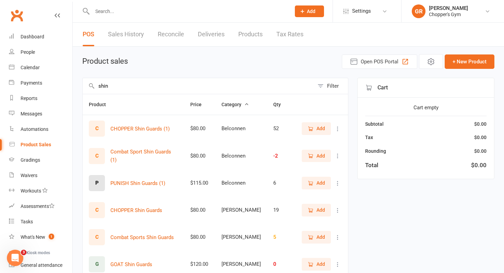
type input "shin"
click at [314, 126] on span "Add" at bounding box center [316, 129] width 17 height 8
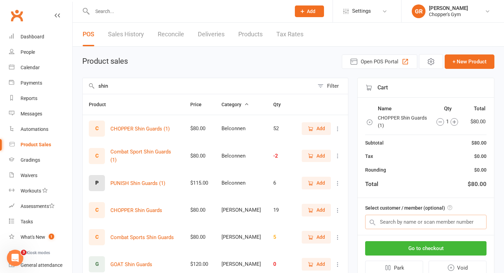
click at [378, 224] on input "text" at bounding box center [425, 222] width 121 height 14
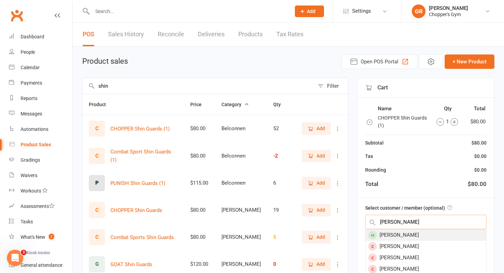
type input "seth"
click at [375, 237] on span at bounding box center [372, 235] width 9 height 9
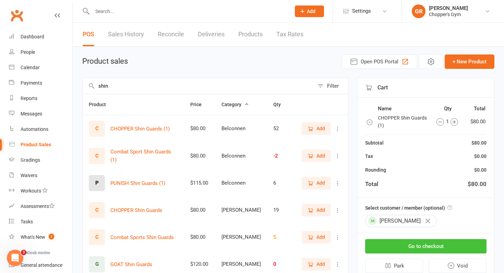
click at [391, 246] on button "Go to checkout" at bounding box center [425, 246] width 121 height 14
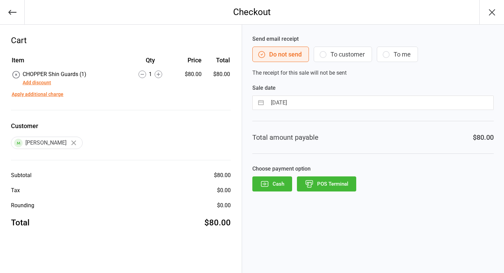
click at [273, 181] on button "Cash" at bounding box center [272, 184] width 40 height 15
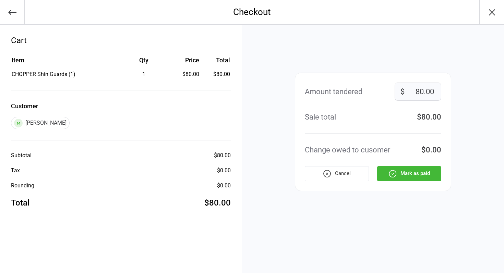
click at [396, 174] on icon "button" at bounding box center [393, 173] width 7 height 7
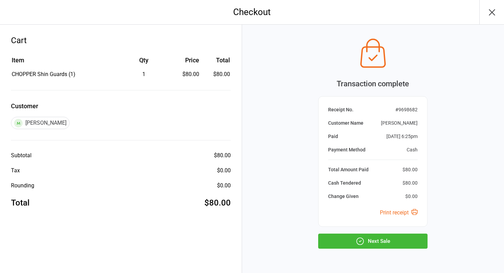
click at [372, 238] on button "Next Sale" at bounding box center [372, 241] width 109 height 15
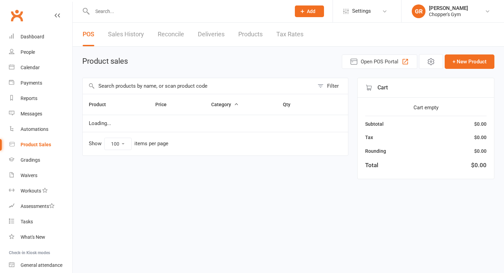
select select "100"
